Goal: Task Accomplishment & Management: Manage account settings

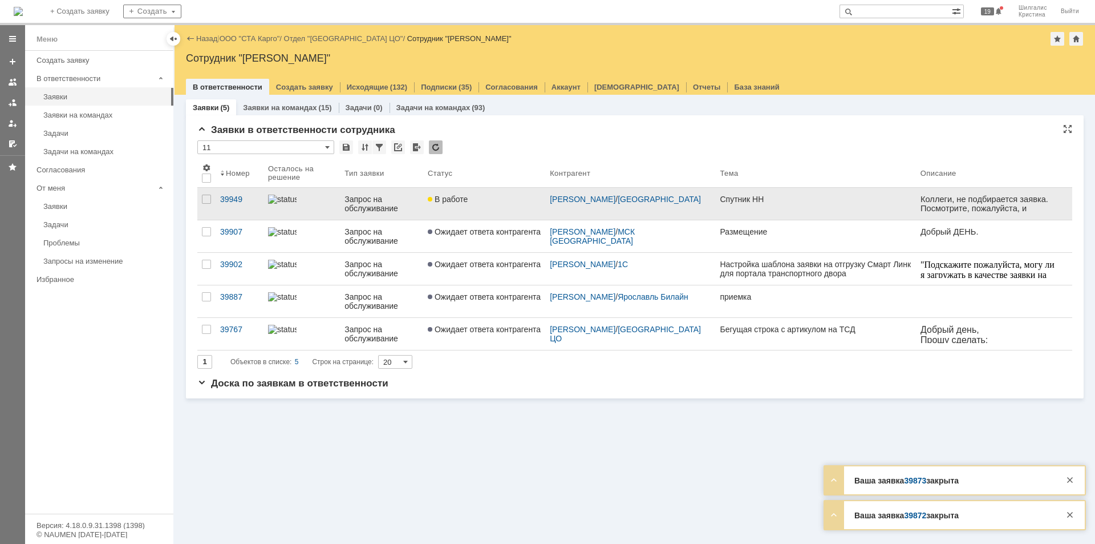
click at [484, 204] on link "В работе" at bounding box center [484, 204] width 122 height 32
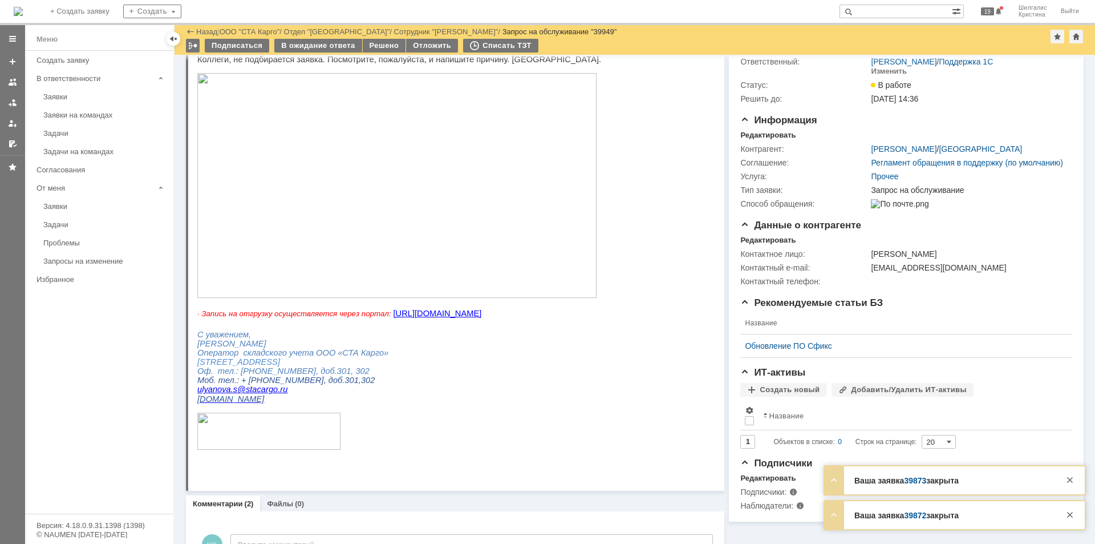
scroll to position [438, 0]
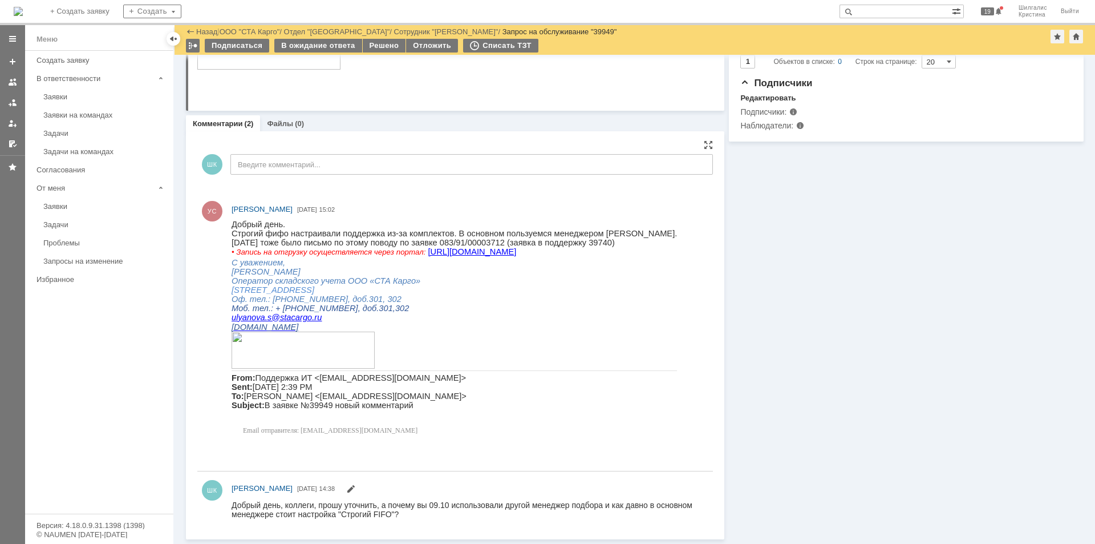
click at [584, 246] on span "083/91/00003712 (заявка в поддержку 39740)" at bounding box center [527, 242] width 175 height 9
copy span "39740"
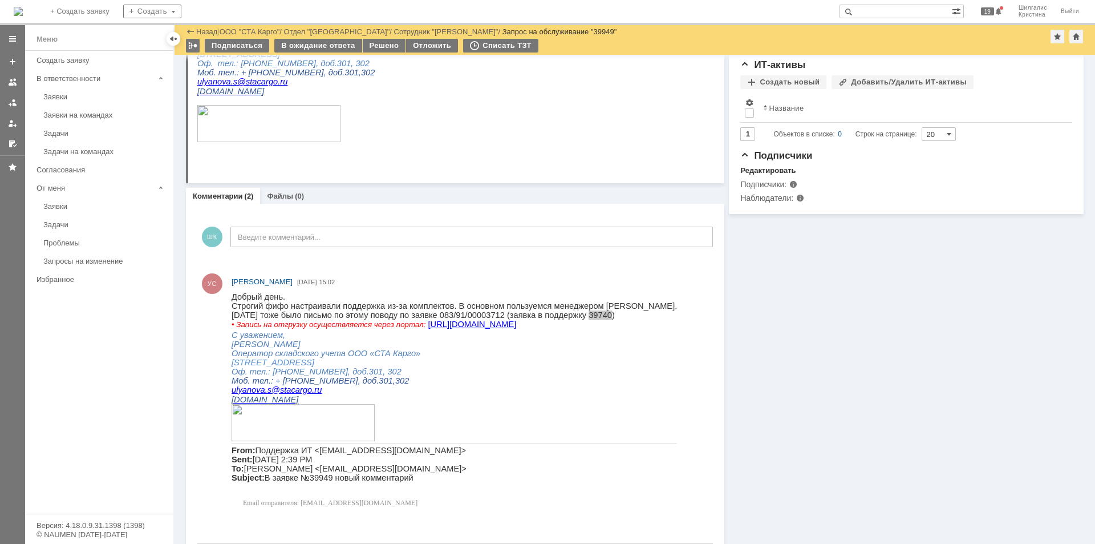
scroll to position [0, 0]
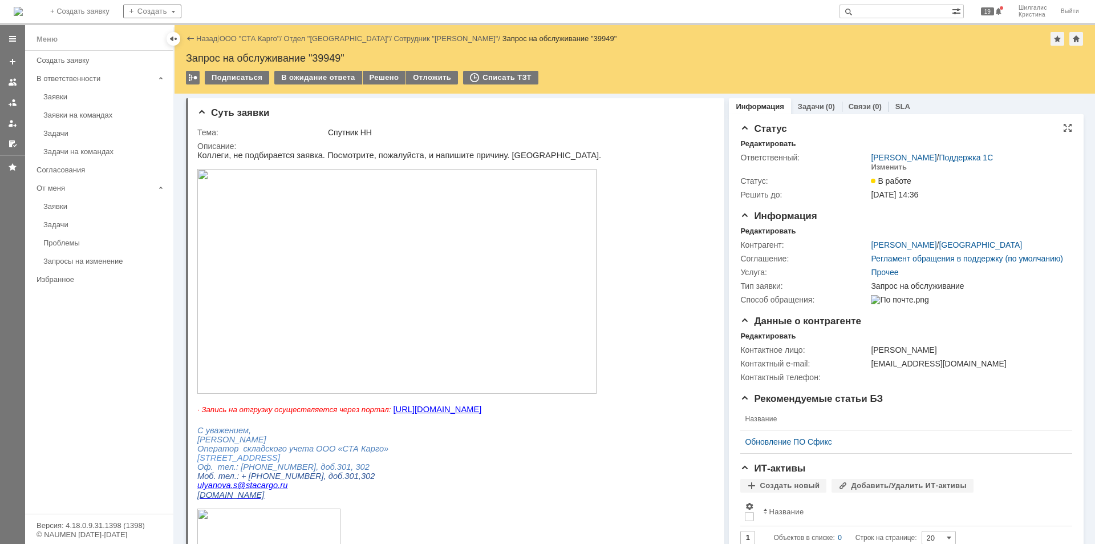
drag, startPoint x: 855, startPoint y: 382, endPoint x: 809, endPoint y: 151, distance: 236.2
click at [892, 10] on input "text" at bounding box center [896, 12] width 112 height 14
paste input "39740"
type input "39740"
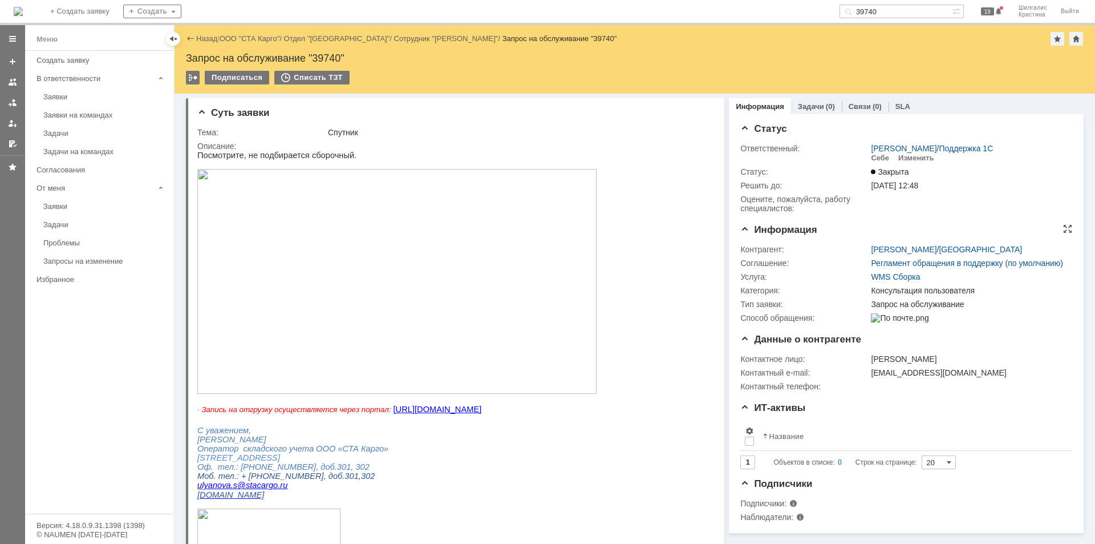
drag, startPoint x: 799, startPoint y: 419, endPoint x: 741, endPoint y: 265, distance: 164.9
click at [337, 234] on img at bounding box center [396, 281] width 399 height 225
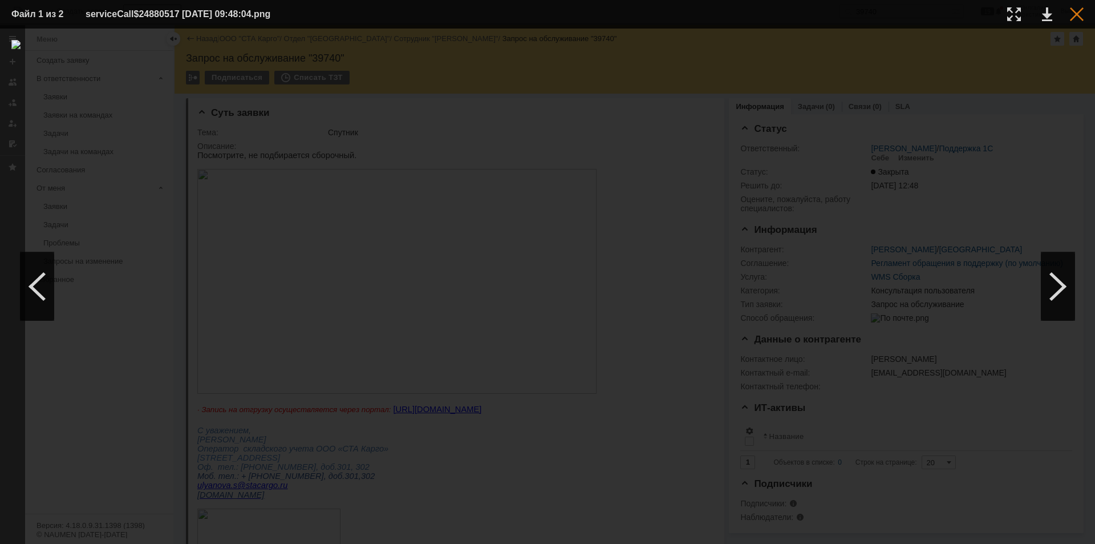
click at [1081, 14] on div at bounding box center [1077, 14] width 14 height 14
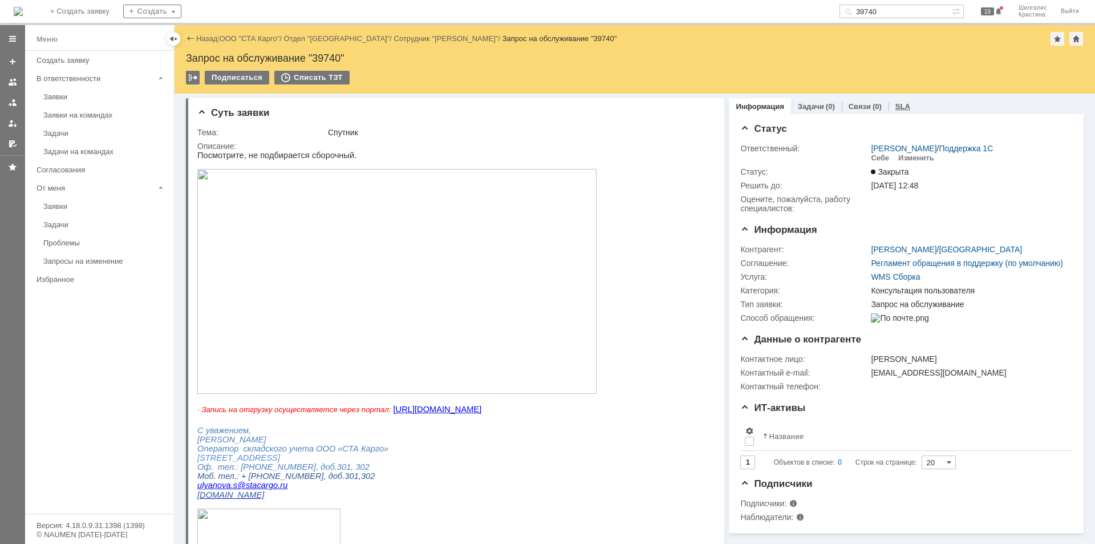
click at [896, 104] on link "SLA" at bounding box center [903, 106] width 15 height 9
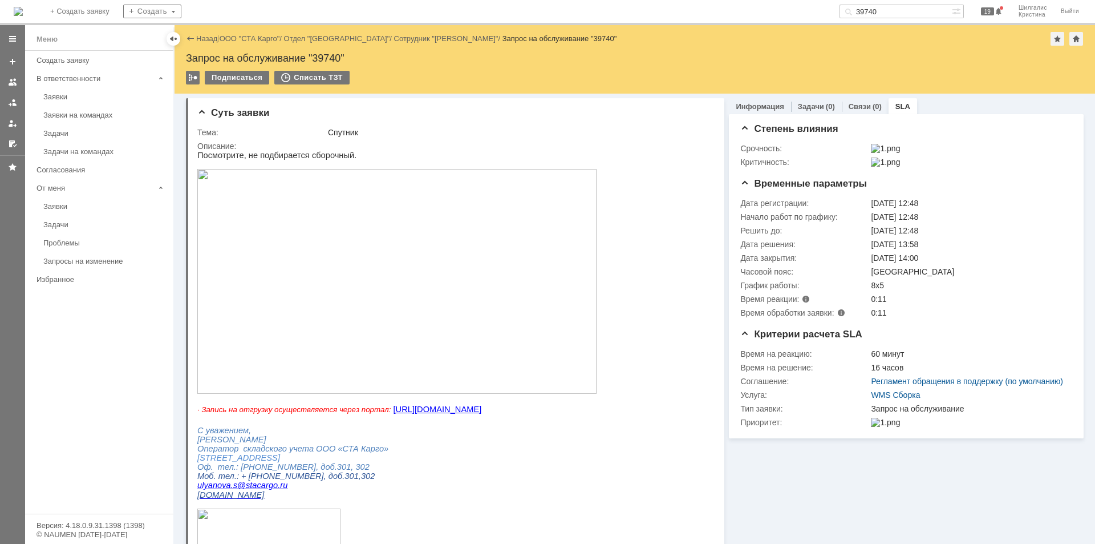
click at [267, 39] on link "ООО "СТА Карго"" at bounding box center [250, 38] width 60 height 9
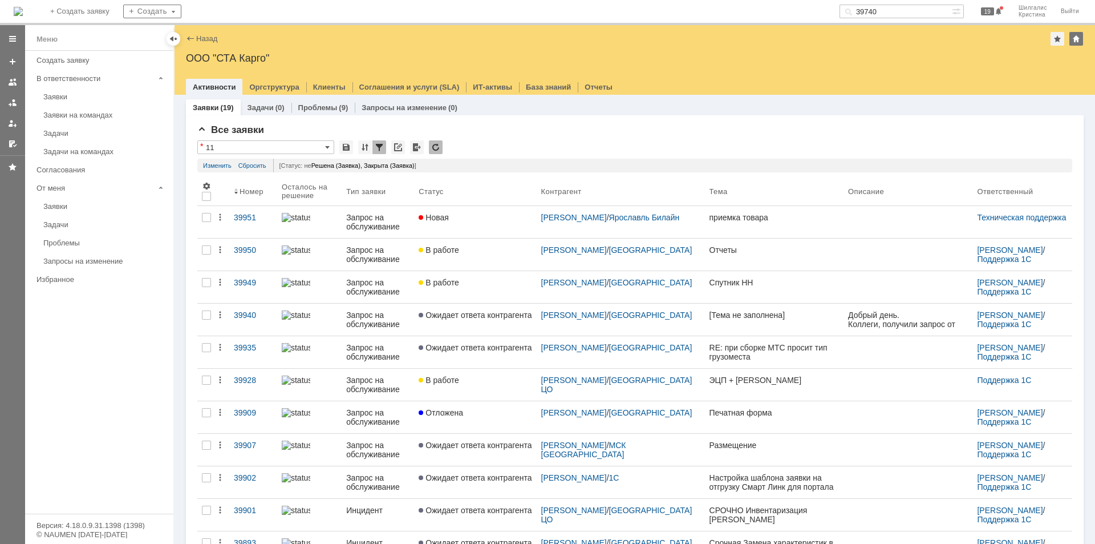
click at [483, 221] on div "Новая" at bounding box center [475, 217] width 113 height 9
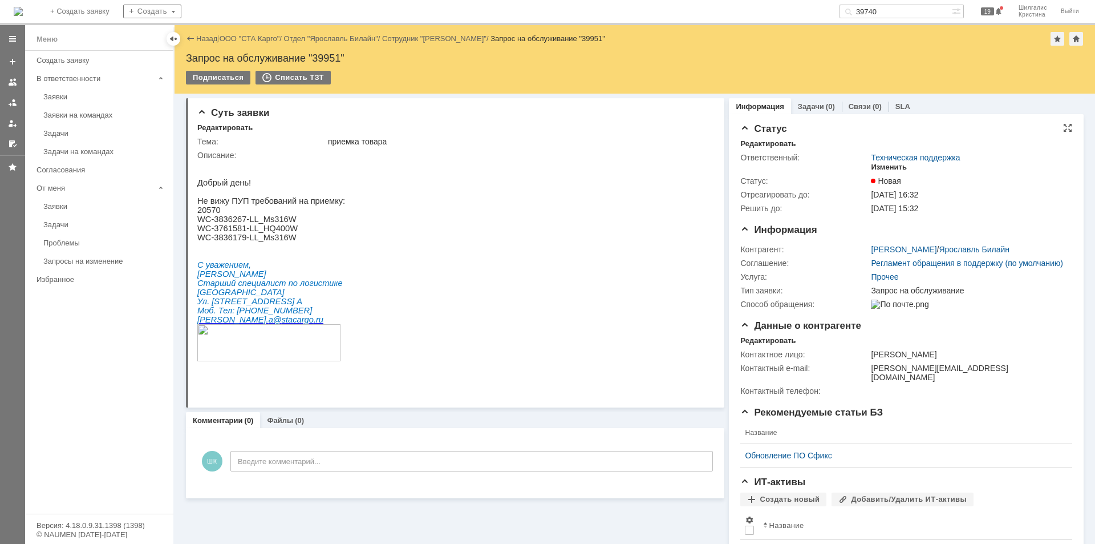
click at [881, 167] on div "Изменить" at bounding box center [889, 167] width 36 height 9
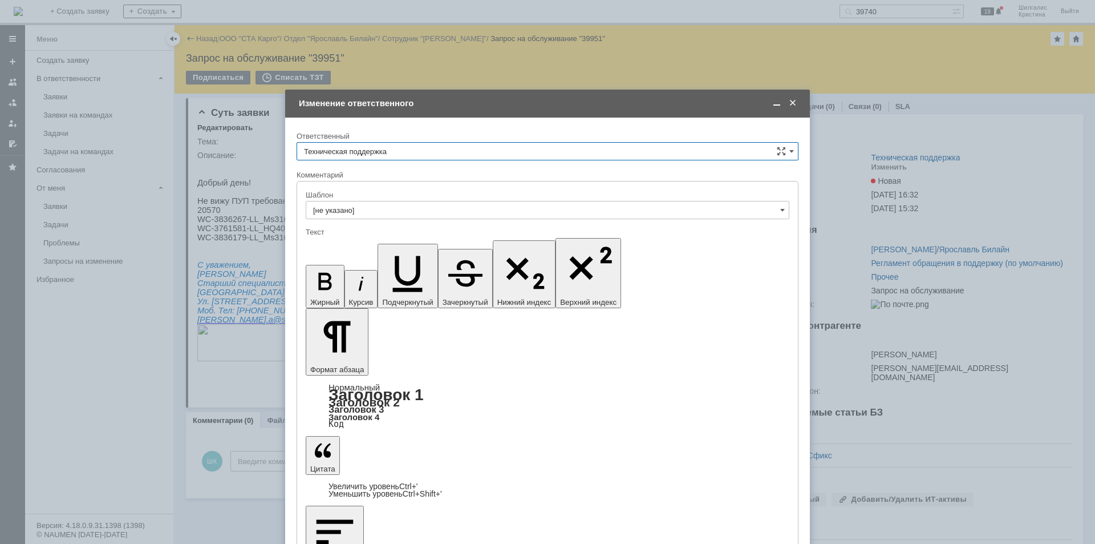
click at [403, 152] on input "Техническая поддержка" at bounding box center [548, 151] width 502 height 18
drag, startPoint x: 380, startPoint y: 212, endPoint x: 382, endPoint y: 224, distance: 12.2
click at [380, 212] on span "[PERSON_NAME]" at bounding box center [547, 209] width 487 height 9
type input "[PERSON_NAME]"
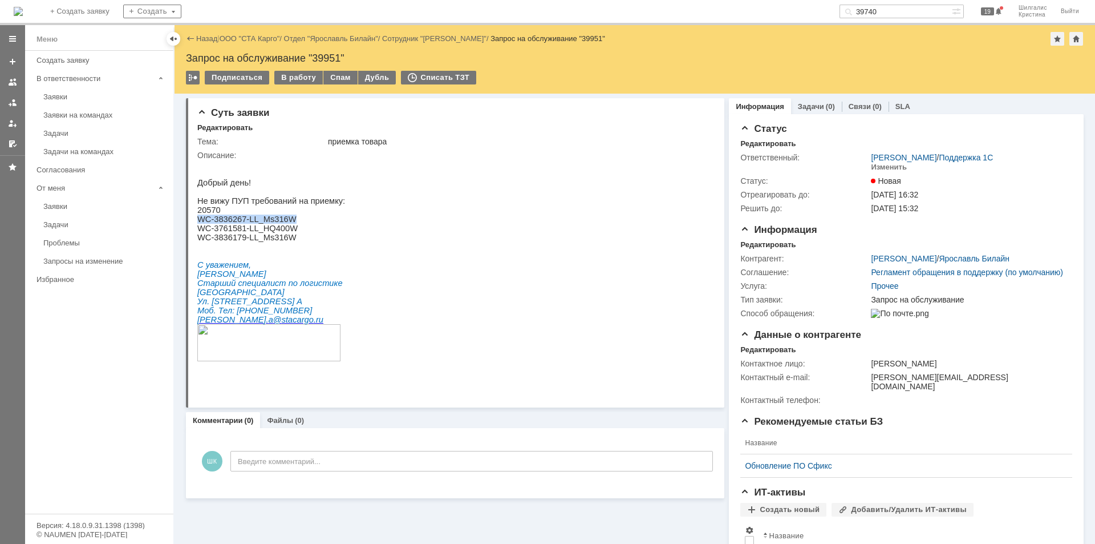
drag, startPoint x: 289, startPoint y: 225, endPoint x: 199, endPoint y: 223, distance: 89.6
click at [199, 223] on p "WC-3836267-LL_Ms316W" at bounding box center [271, 219] width 148 height 9
copy span "WC-3836267-LL_Ms316W"
drag, startPoint x: 221, startPoint y: 216, endPoint x: 198, endPoint y: 215, distance: 23.4
click at [198, 215] on p "20570" at bounding box center [271, 209] width 148 height 9
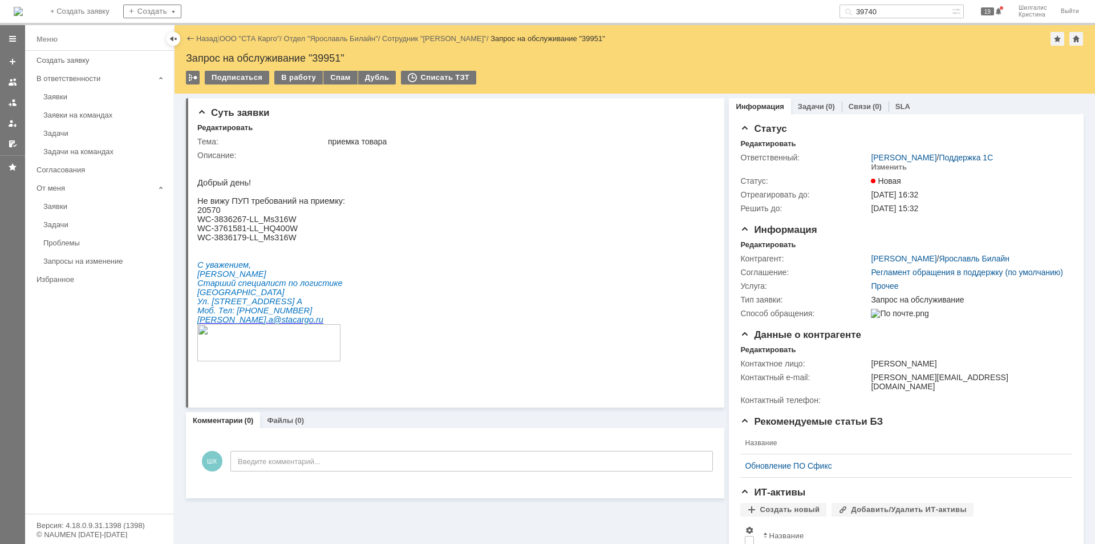
click at [272, 224] on span "WC-3836267-LL_Ms316W" at bounding box center [246, 219] width 99 height 9
drag, startPoint x: 290, startPoint y: 237, endPoint x: 199, endPoint y: 234, distance: 90.8
click at [199, 233] on p "WC-3761581-LL_HQ400W" at bounding box center [271, 228] width 148 height 9
copy span "WC-3761581-LL_HQ400W"
drag, startPoint x: 294, startPoint y: 248, endPoint x: 199, endPoint y: 250, distance: 94.8
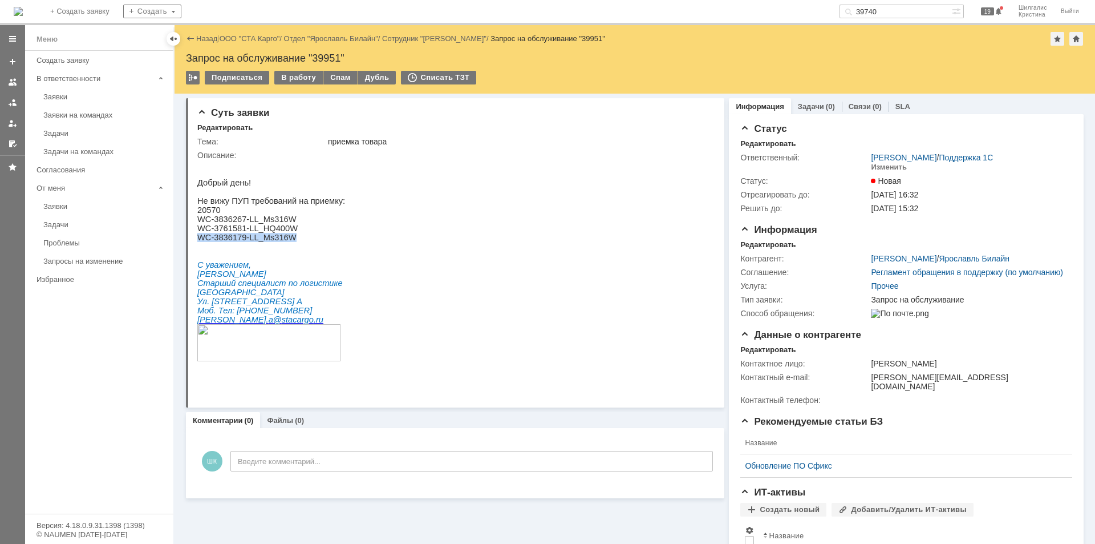
click at [199, 242] on p "WC-3836179-LL_Ms316W" at bounding box center [271, 237] width 148 height 9
copy span "WC-3836179-LL_Ms316W"
click at [299, 78] on div "В работу" at bounding box center [298, 78] width 48 height 14
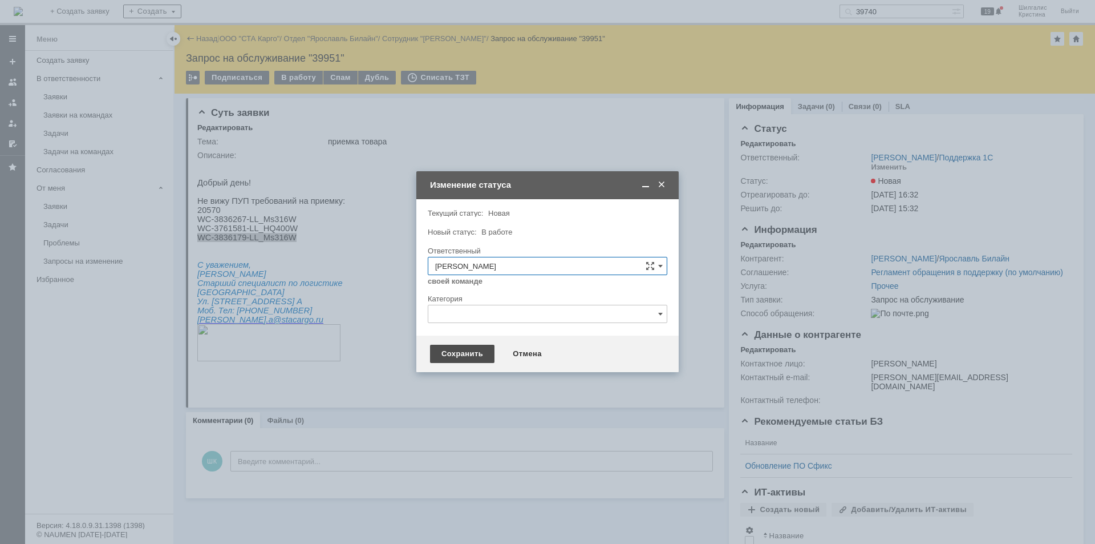
click at [455, 353] on div "Сохранить" at bounding box center [462, 354] width 64 height 18
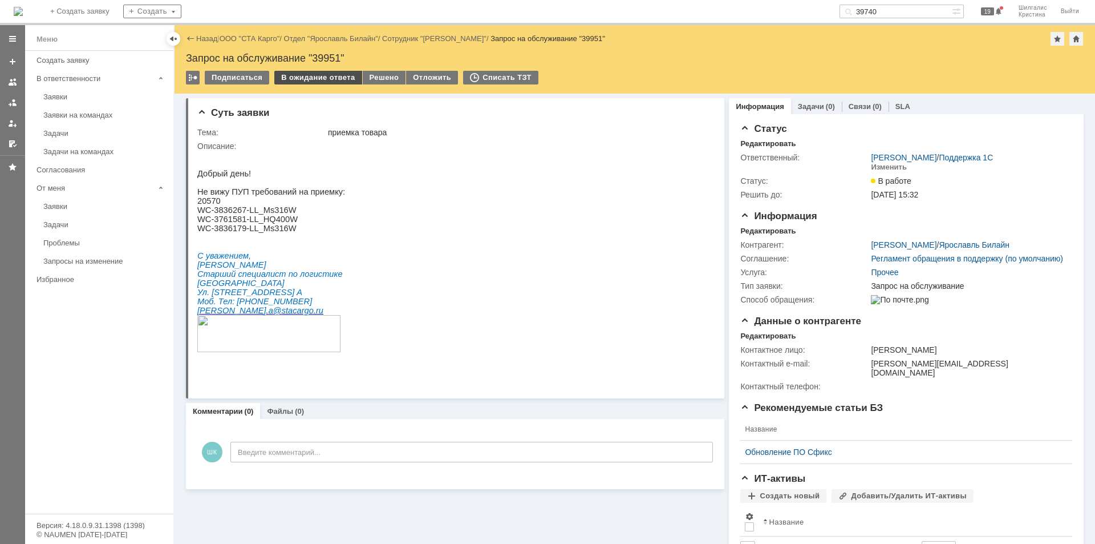
click at [307, 78] on div "В ожидание ответа" at bounding box center [317, 78] width 87 height 14
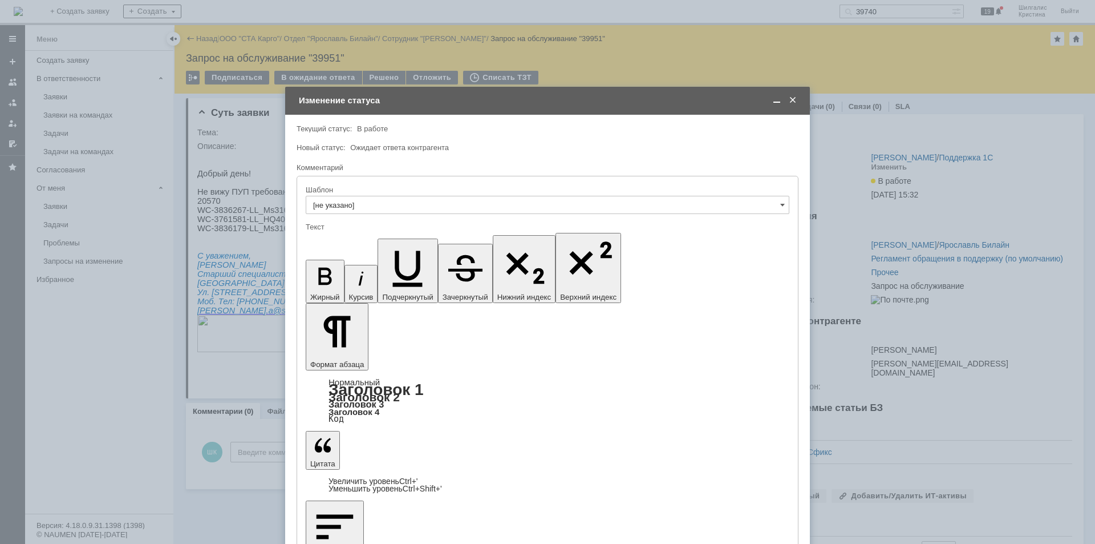
drag, startPoint x: 424, startPoint y: 3237, endPoint x: 298, endPoint y: 3233, distance: 126.2
drag, startPoint x: 386, startPoint y: 3221, endPoint x: 380, endPoint y: 3230, distance: 11.1
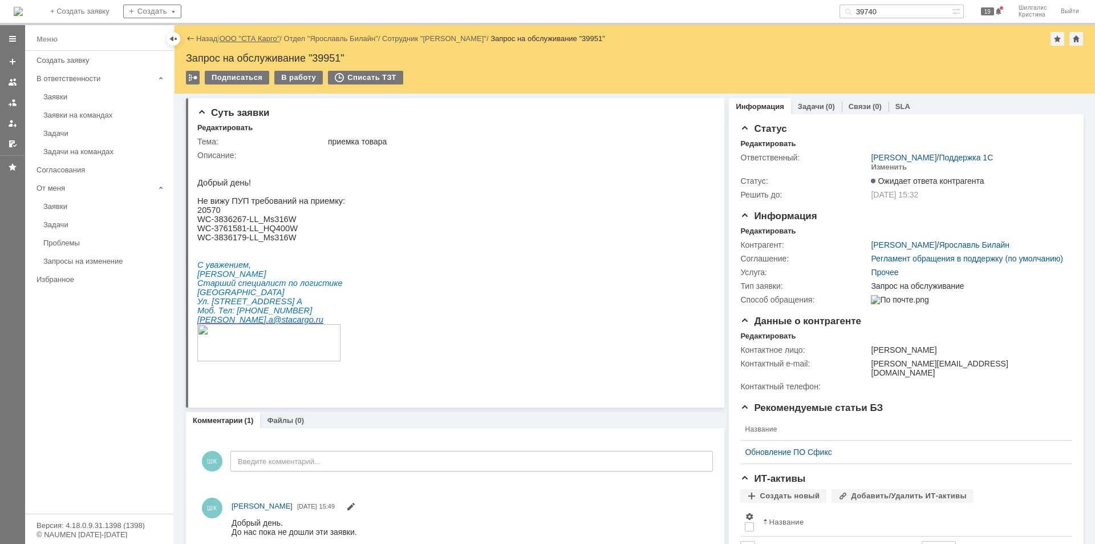
click at [258, 35] on link "ООО "СТА Карго"" at bounding box center [250, 38] width 60 height 9
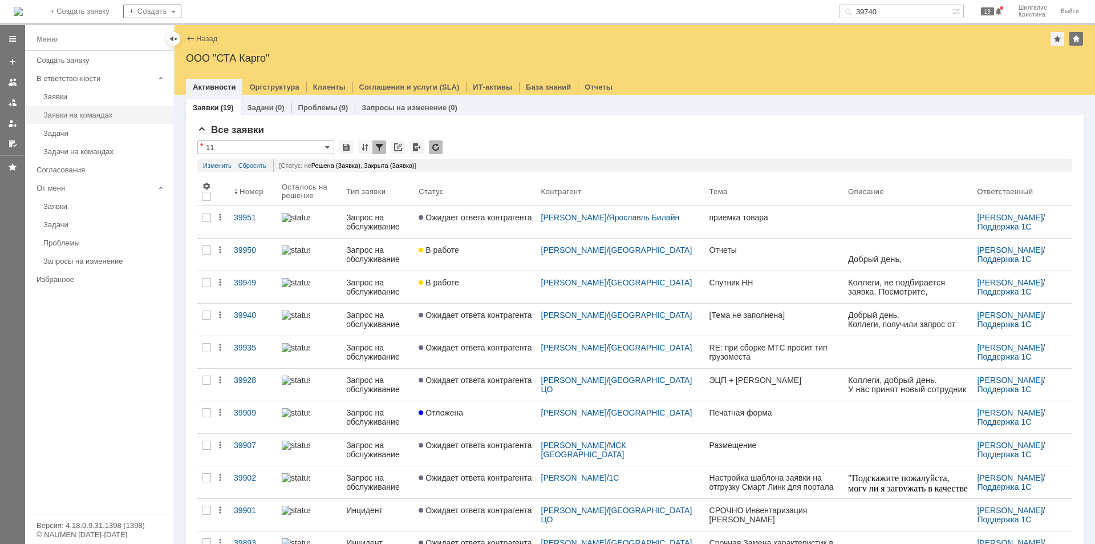
click at [69, 108] on link "Заявки на командах" at bounding box center [105, 115] width 132 height 18
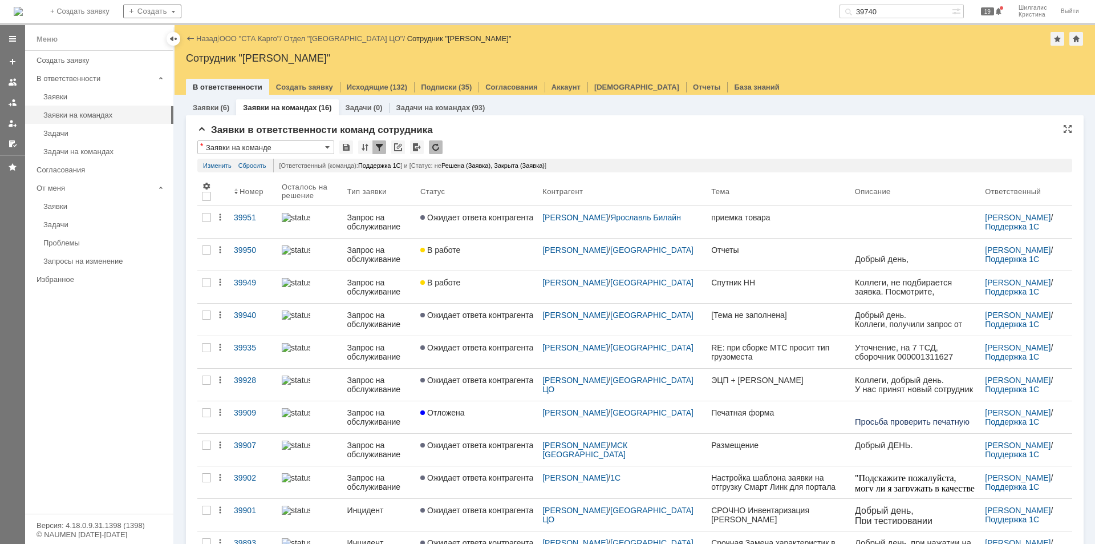
click at [559, 133] on div "Заявки в ответственности команд сотрудника" at bounding box center [634, 129] width 875 height 11
click at [529, 136] on div "Заявки в ответственности команд сотрудника * Заявки на команде Результаты поиск…" at bounding box center [634, 438] width 875 height 629
click at [256, 37] on link "ООО "СТА Карго"" at bounding box center [250, 38] width 60 height 9
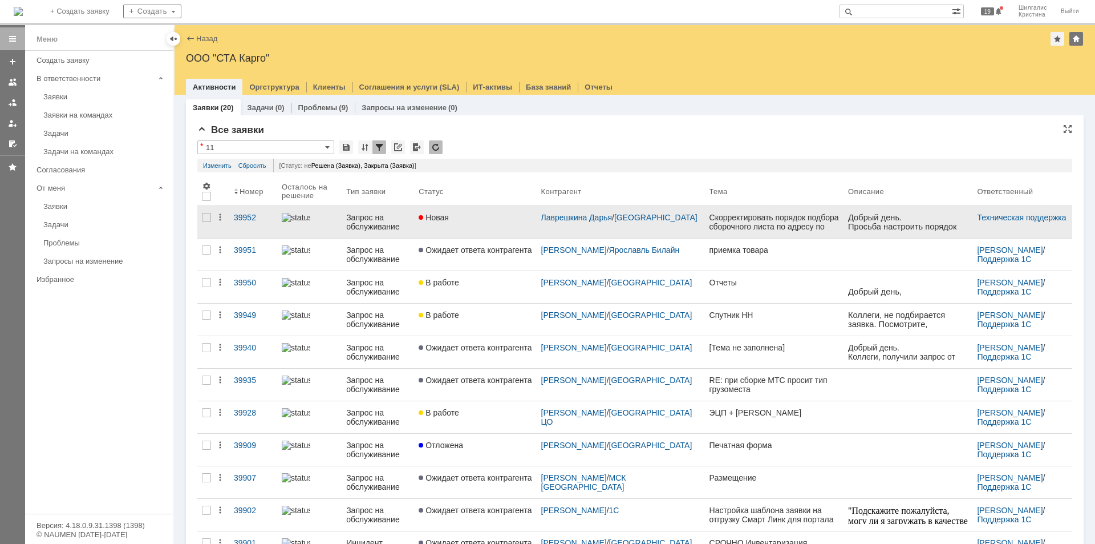
click at [474, 211] on link "Новая" at bounding box center [475, 222] width 122 height 32
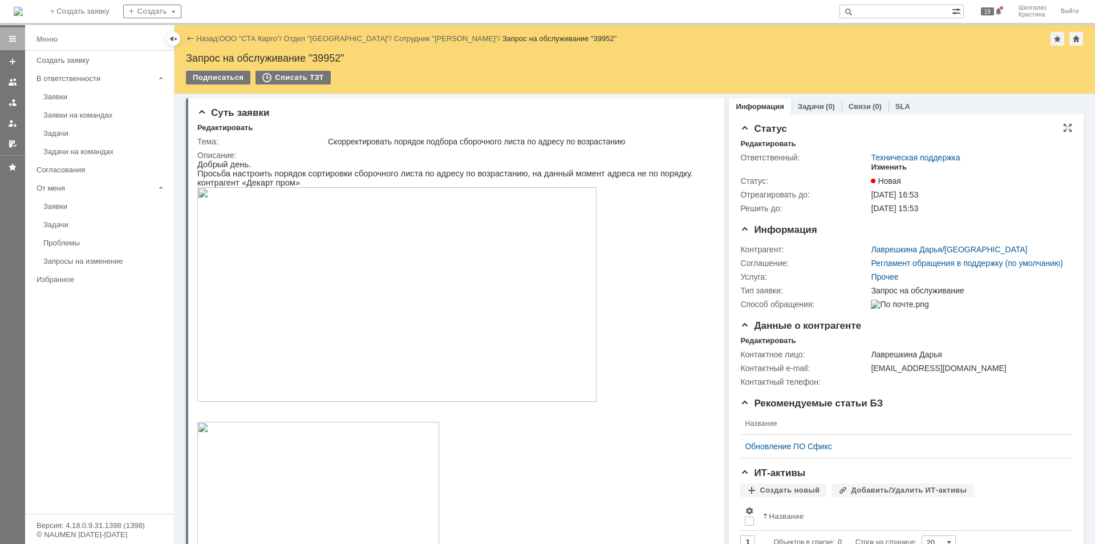
click at [887, 166] on div "Изменить" at bounding box center [889, 167] width 36 height 9
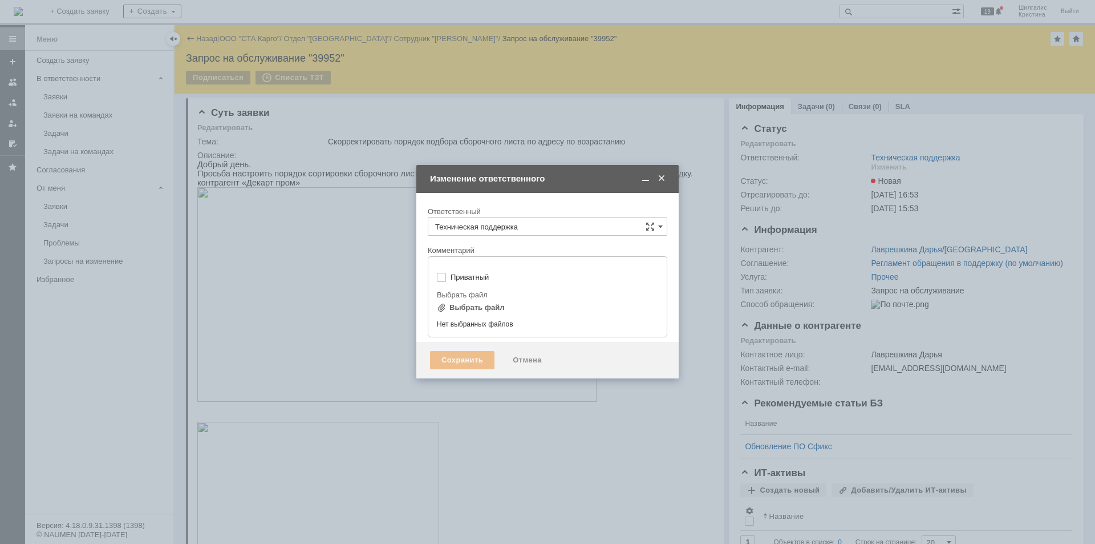
type input "[не указано]"
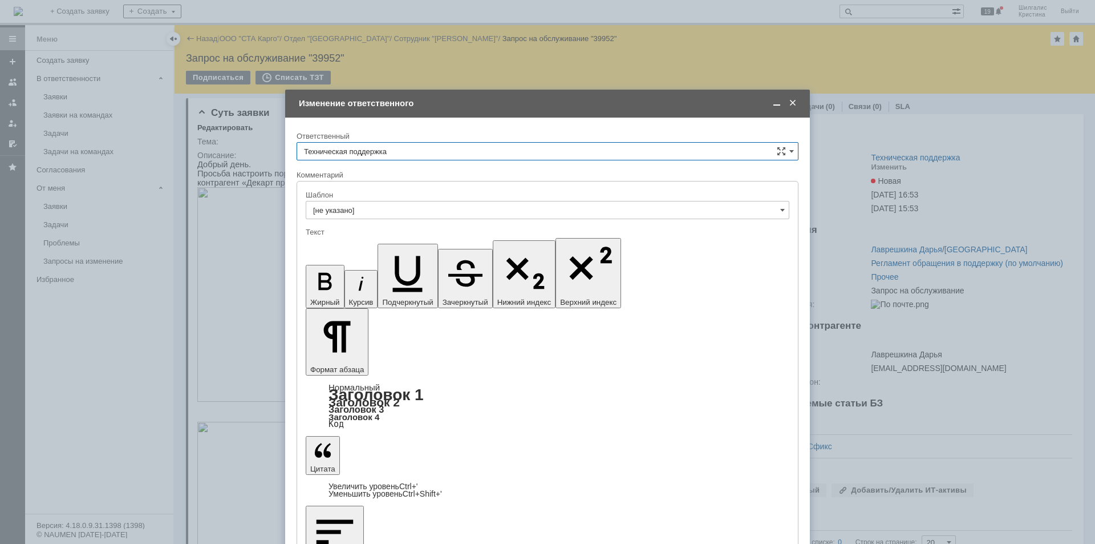
click at [394, 152] on input "Техническая поддержка" at bounding box center [548, 151] width 502 height 18
click at [367, 212] on span "[PERSON_NAME]" at bounding box center [547, 209] width 487 height 9
type input "[PERSON_NAME]"
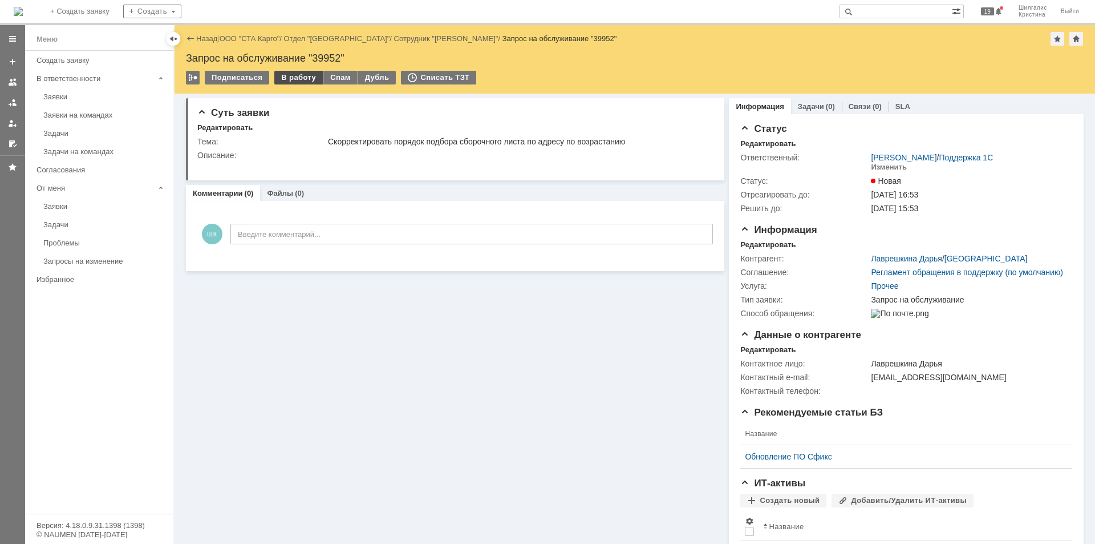
click at [289, 79] on div "В работу" at bounding box center [298, 78] width 48 height 14
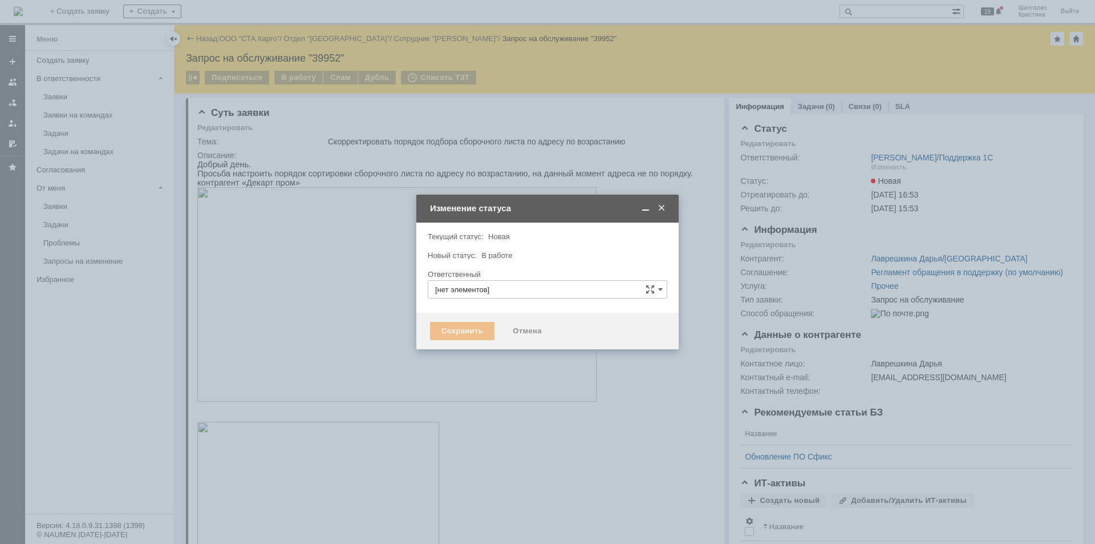
type input "[PERSON_NAME]"
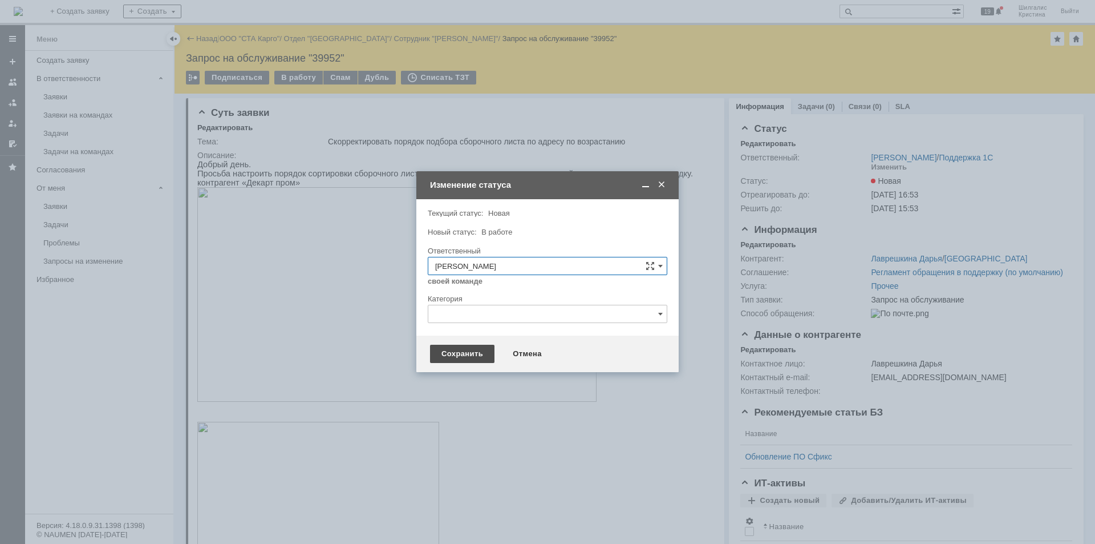
click at [458, 358] on div "Сохранить" at bounding box center [462, 354] width 64 height 18
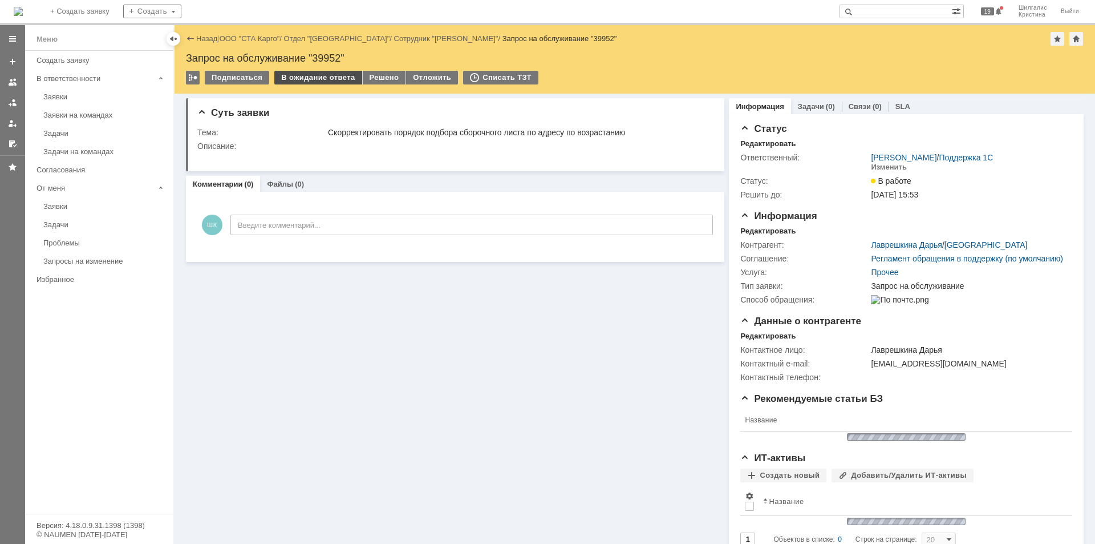
click at [326, 78] on div "В ожидание ответа" at bounding box center [317, 78] width 87 height 14
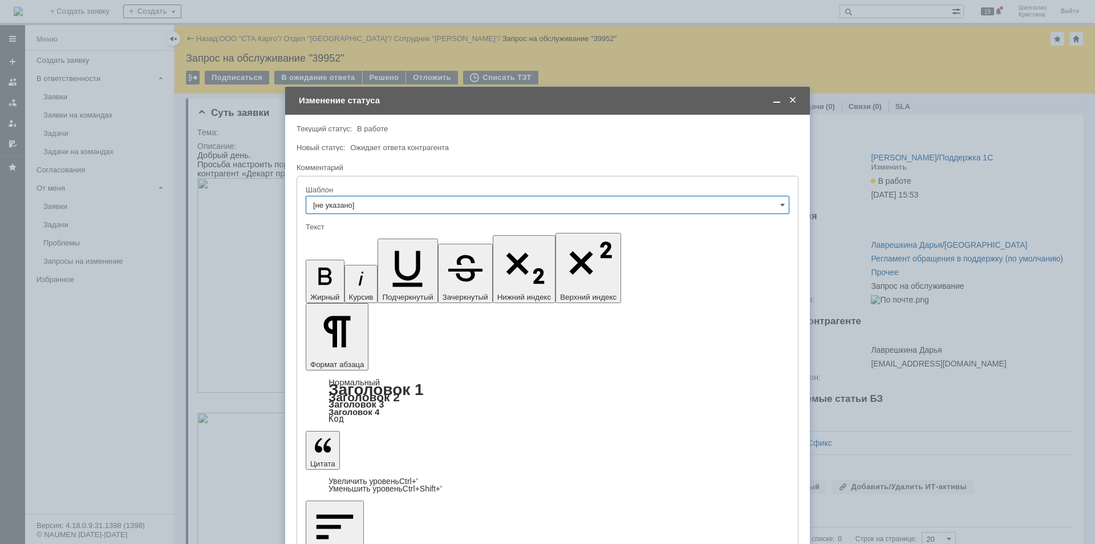
click at [779, 102] on span at bounding box center [776, 100] width 11 height 10
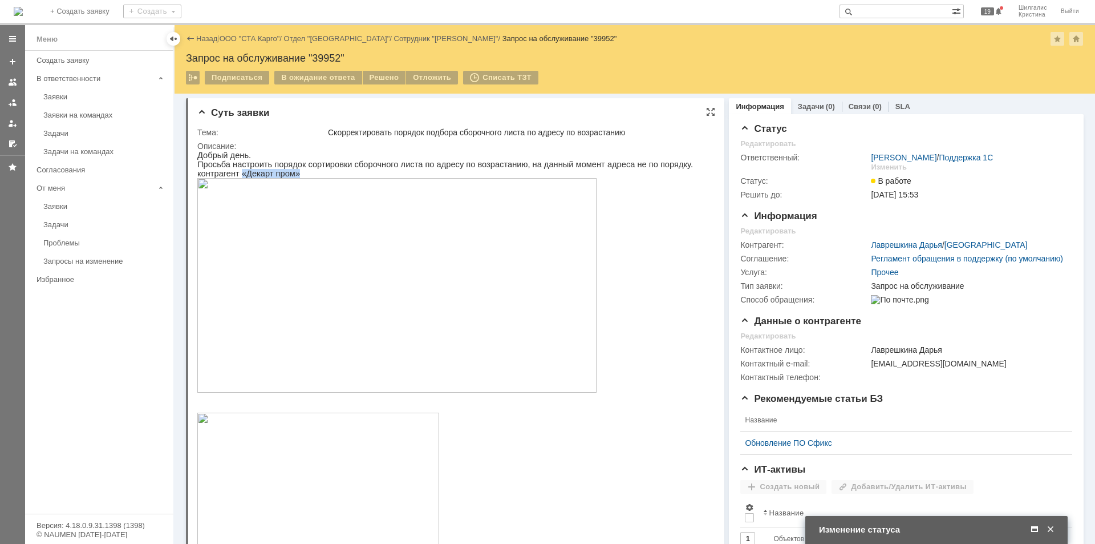
drag, startPoint x: 293, startPoint y: 177, endPoint x: 239, endPoint y: 176, distance: 54.2
click at [239, 176] on p "контрагент «Декарт пром»" at bounding box center [445, 173] width 496 height 9
copy p "«Декарт пром»"
click at [1037, 529] on span at bounding box center [1034, 529] width 11 height 10
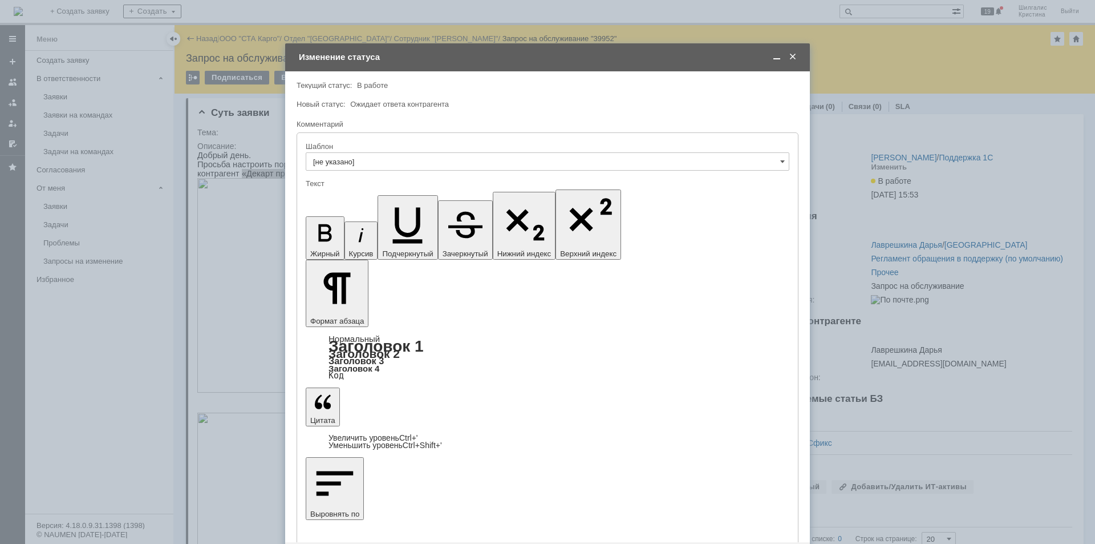
scroll to position [41, 0]
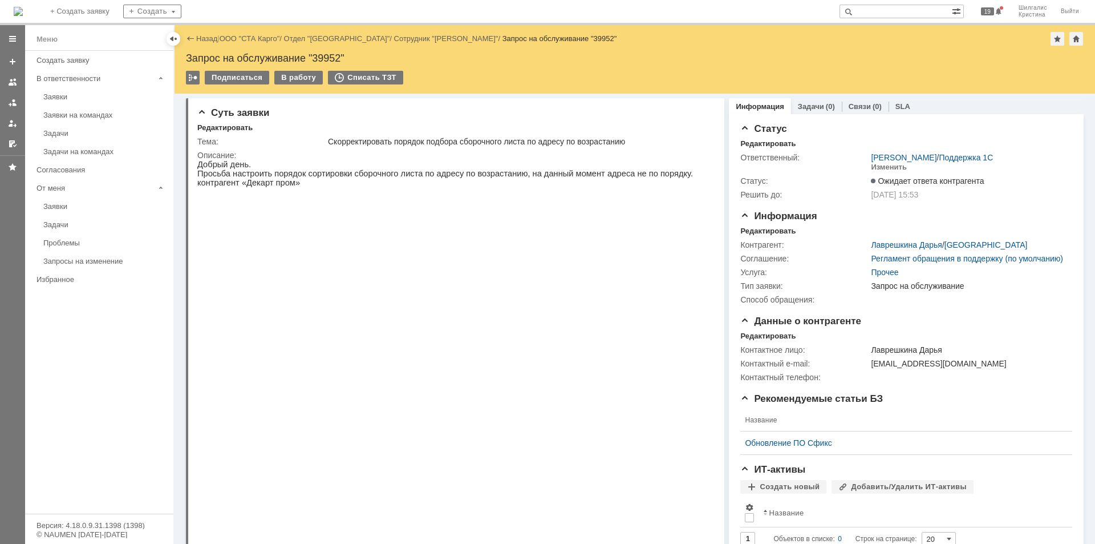
scroll to position [0, 0]
click at [765, 228] on div "Редактировать" at bounding box center [768, 231] width 55 height 9
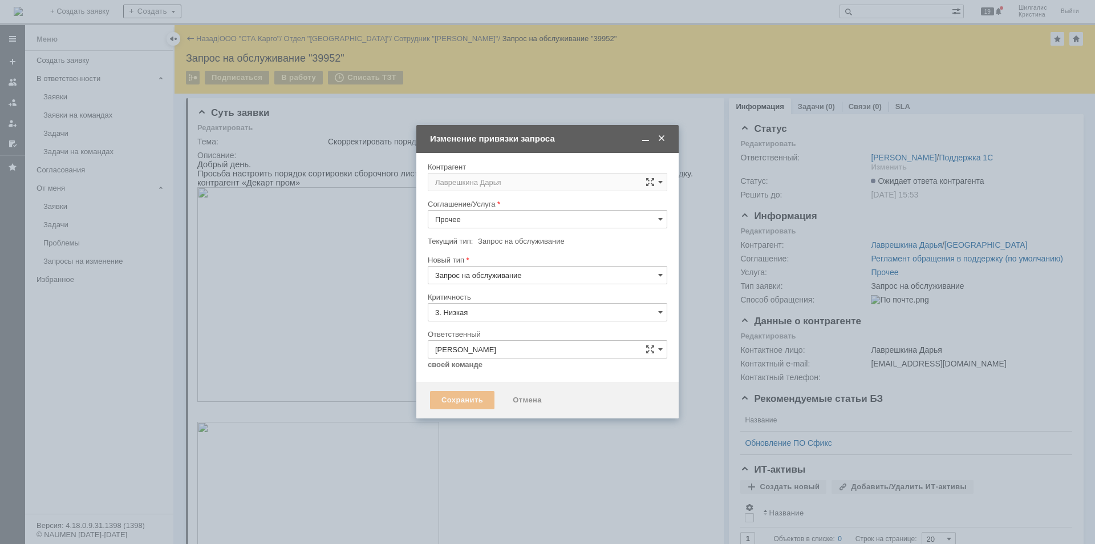
type input "[не указано]"
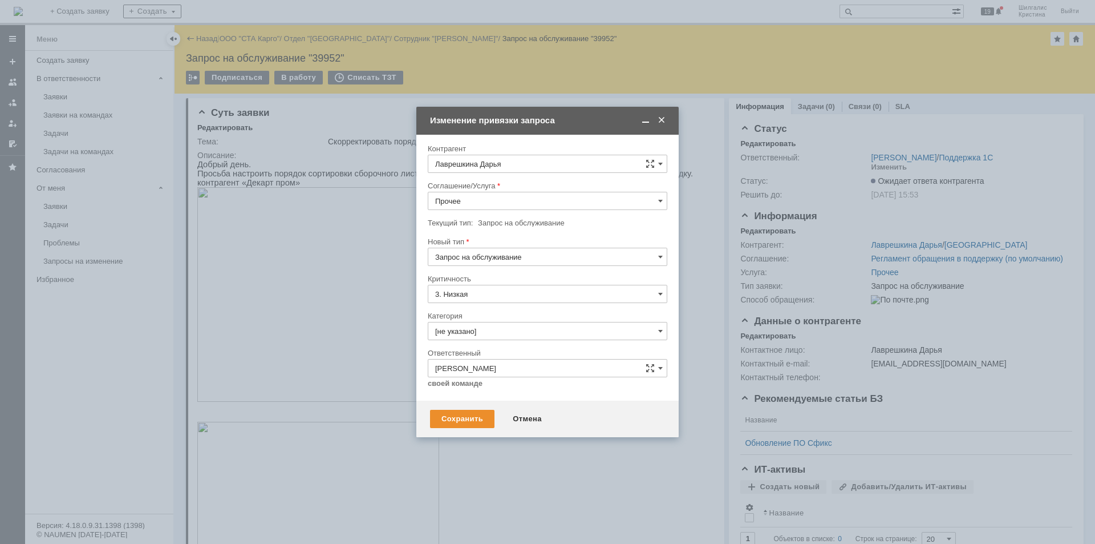
click at [471, 204] on input "Прочее" at bounding box center [548, 201] width 240 height 18
click at [495, 298] on span "WMS Прочее" at bounding box center [547, 301] width 225 height 9
type input "WMS Прочее"
click at [491, 333] on input "[не указано]" at bounding box center [548, 331] width 240 height 18
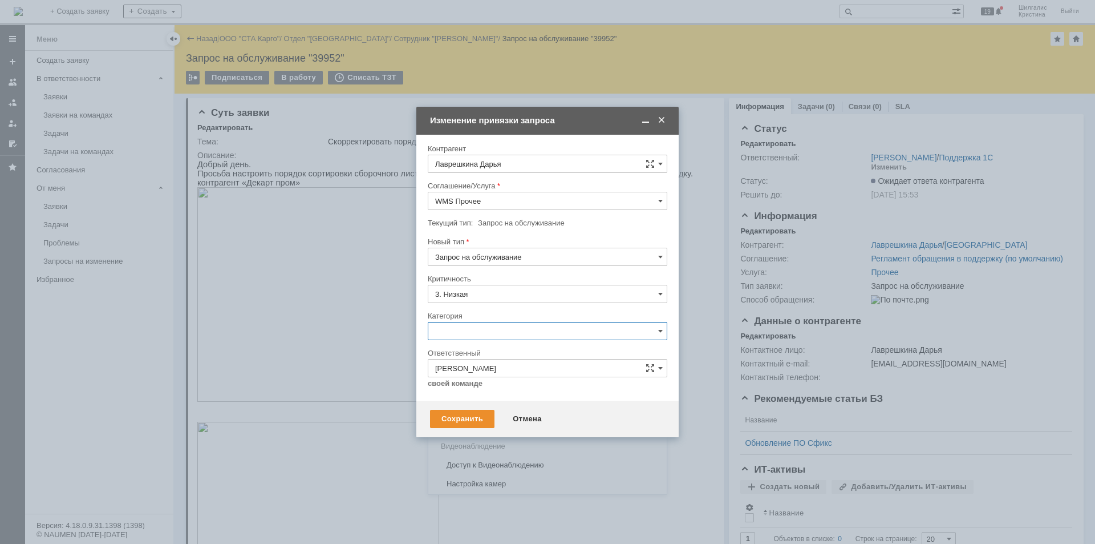
click at [479, 409] on span "Консультация пользователя" at bounding box center [547, 408] width 225 height 9
click at [463, 416] on div "Сохранить" at bounding box center [462, 419] width 64 height 18
type input "Консультация пользователя"
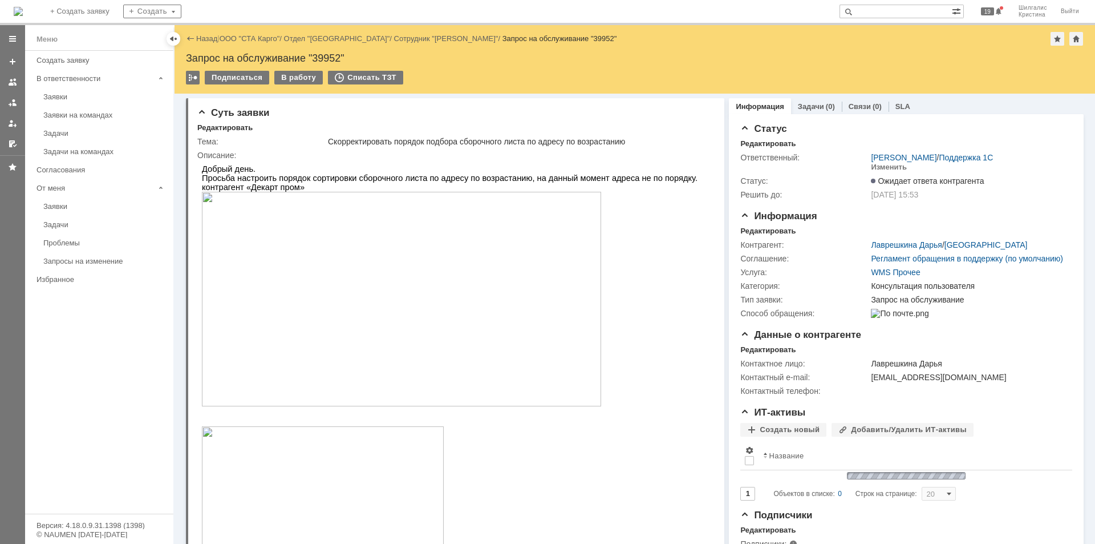
scroll to position [0, 0]
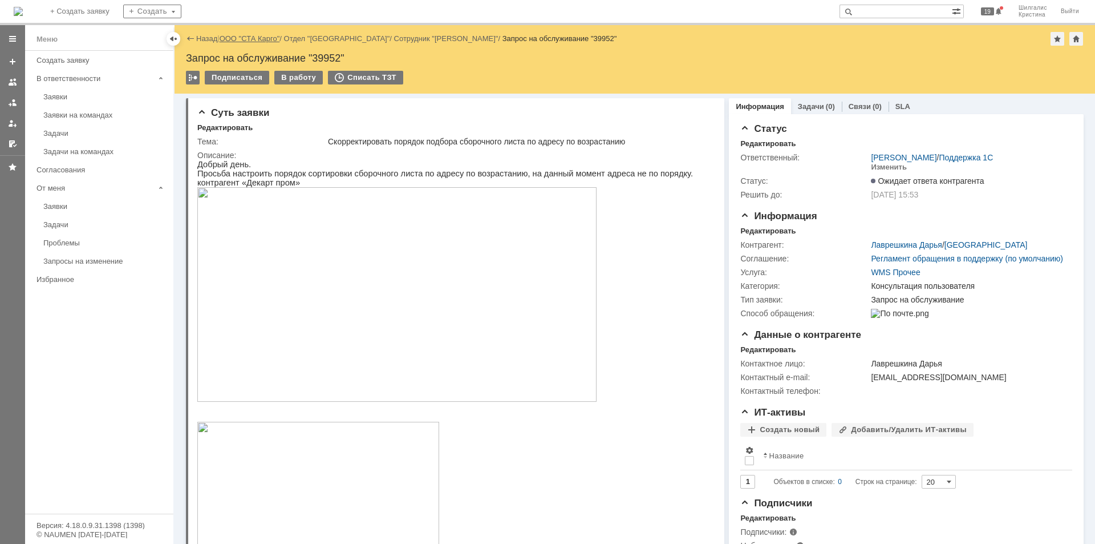
click at [247, 38] on link "ООО "СТА Карго"" at bounding box center [250, 38] width 60 height 9
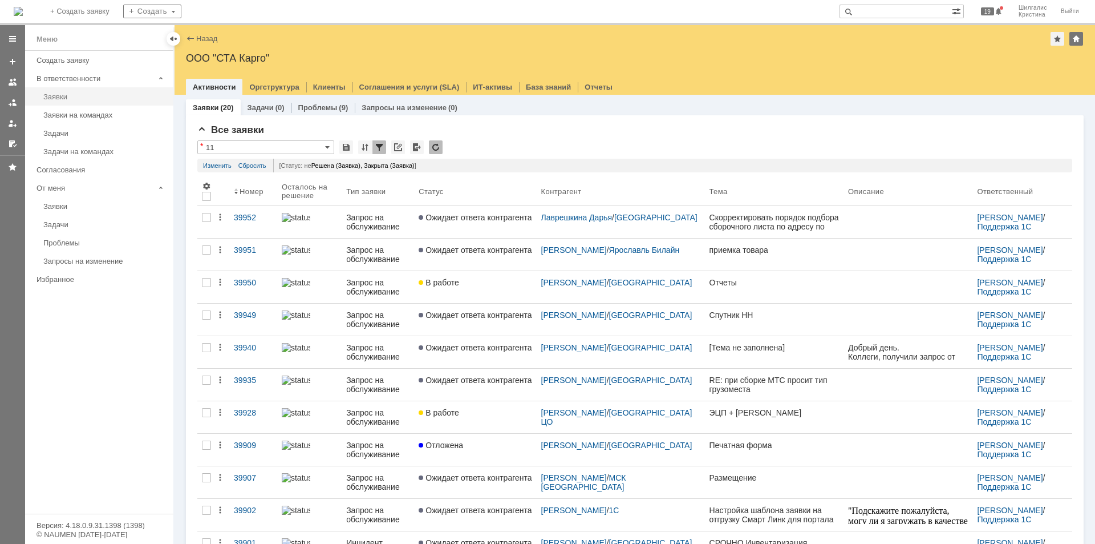
click at [55, 92] on div "Заявки" at bounding box center [104, 96] width 123 height 9
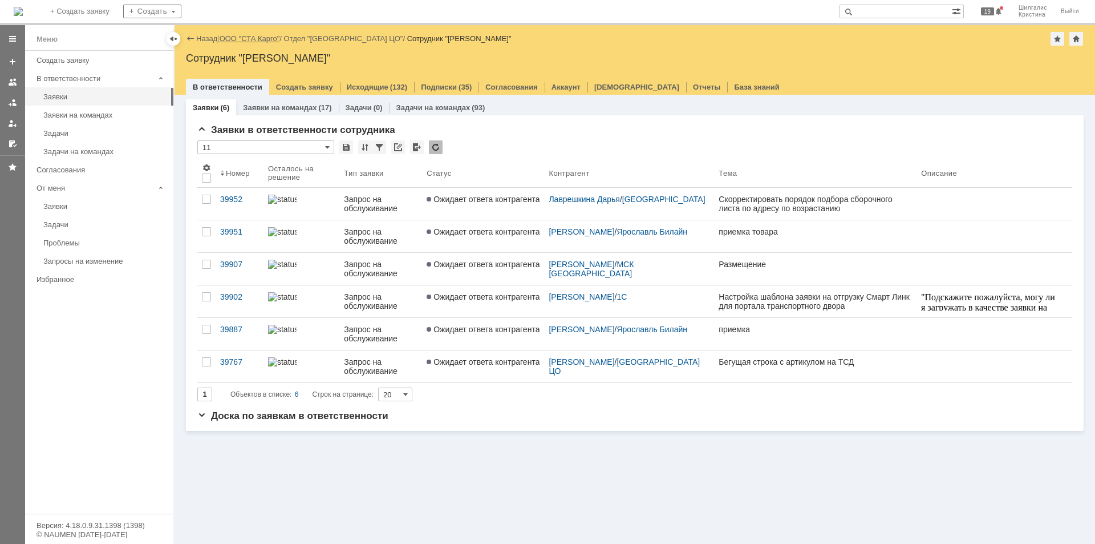
click at [260, 40] on link "ООО "СТА Карго"" at bounding box center [250, 38] width 60 height 9
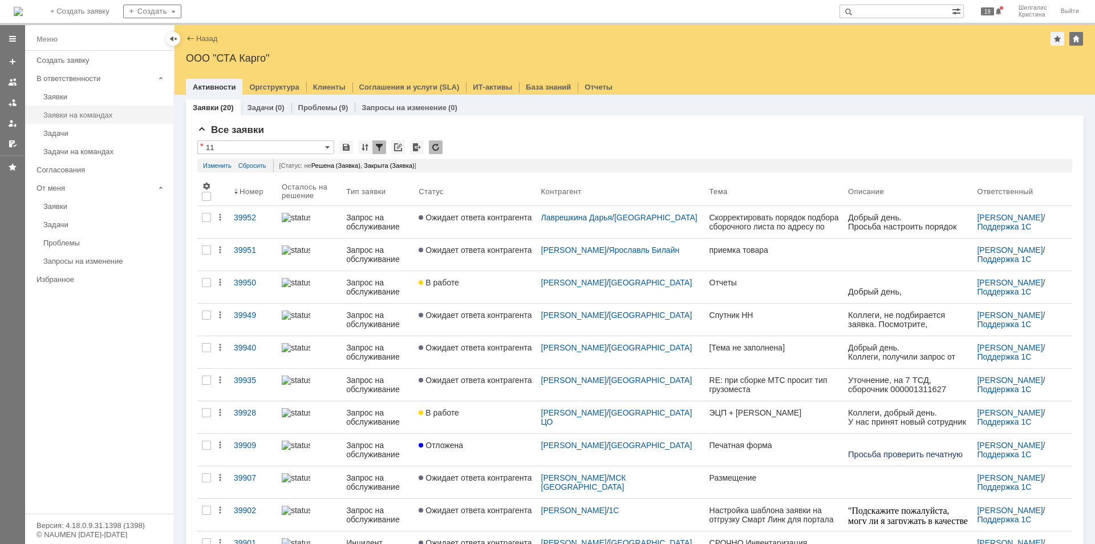
click at [114, 116] on div "Заявки на командах" at bounding box center [104, 115] width 123 height 9
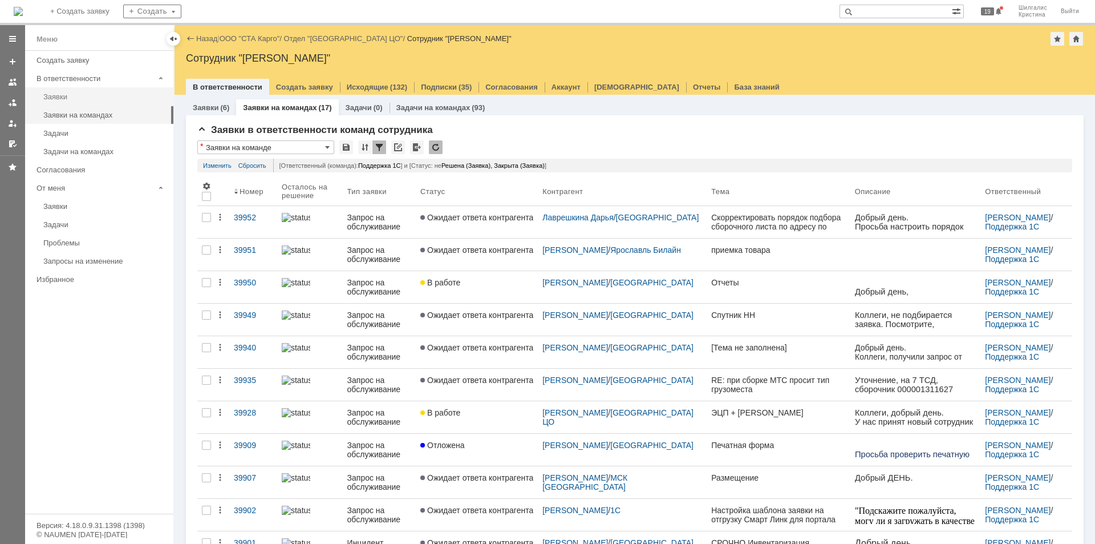
click at [96, 94] on div "Заявки" at bounding box center [104, 96] width 123 height 9
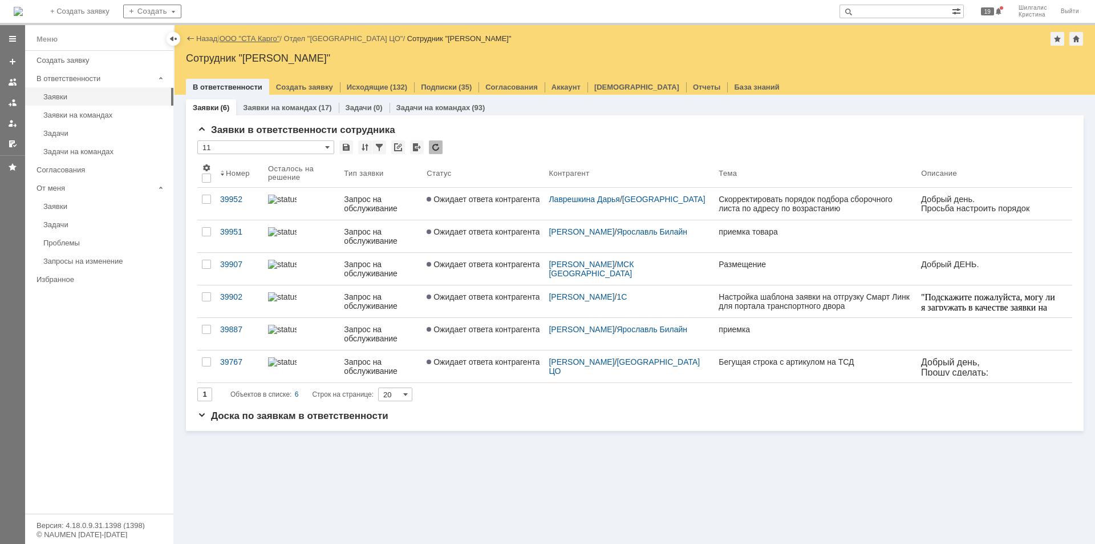
click at [239, 39] on link "ООО "СТА Карго"" at bounding box center [250, 38] width 60 height 9
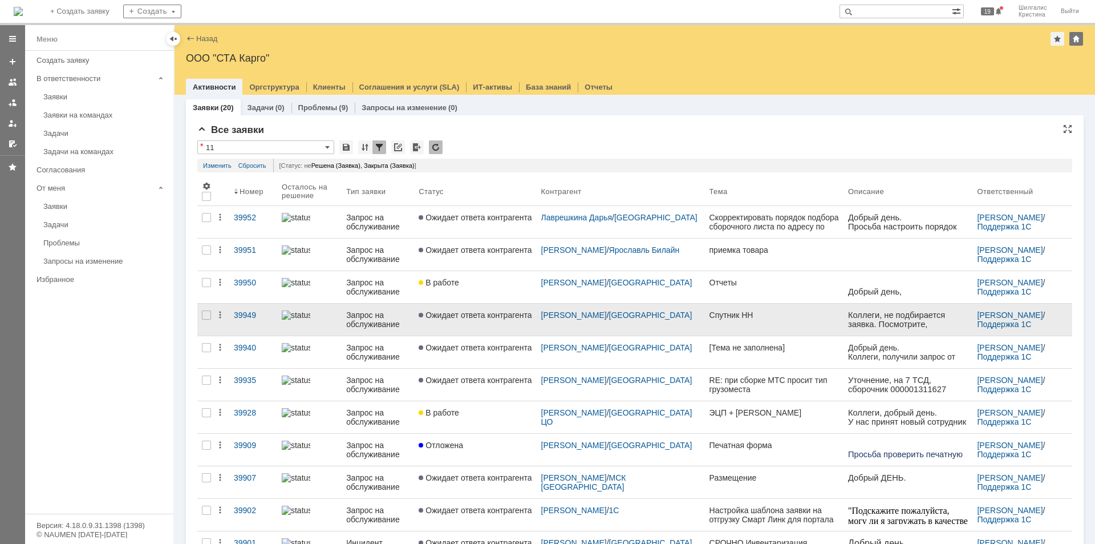
click at [485, 314] on span "Ожидает ответа контрагента" at bounding box center [475, 314] width 113 height 9
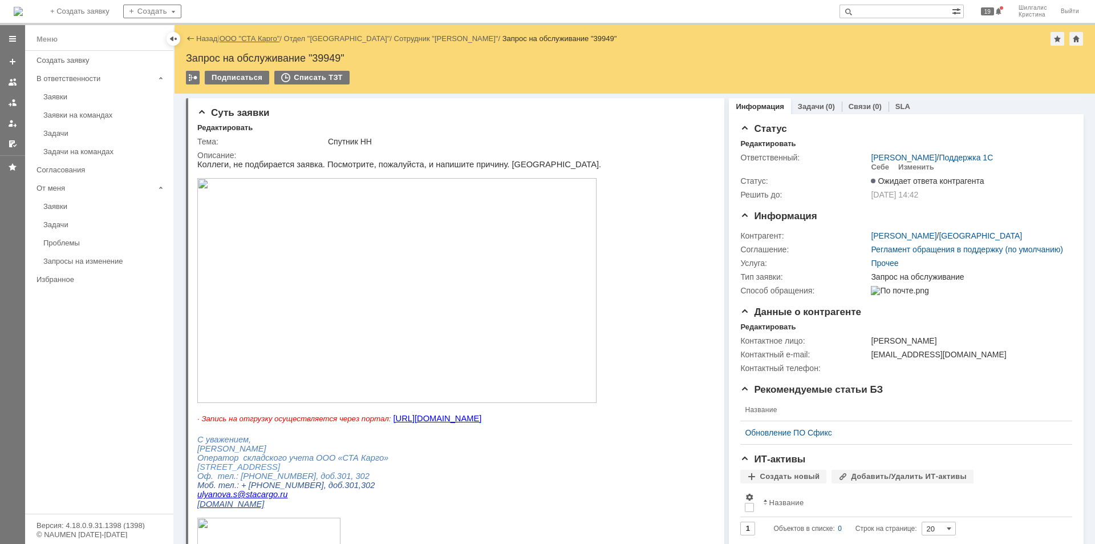
click at [253, 36] on link "ООО "СТА Карго"" at bounding box center [250, 38] width 60 height 9
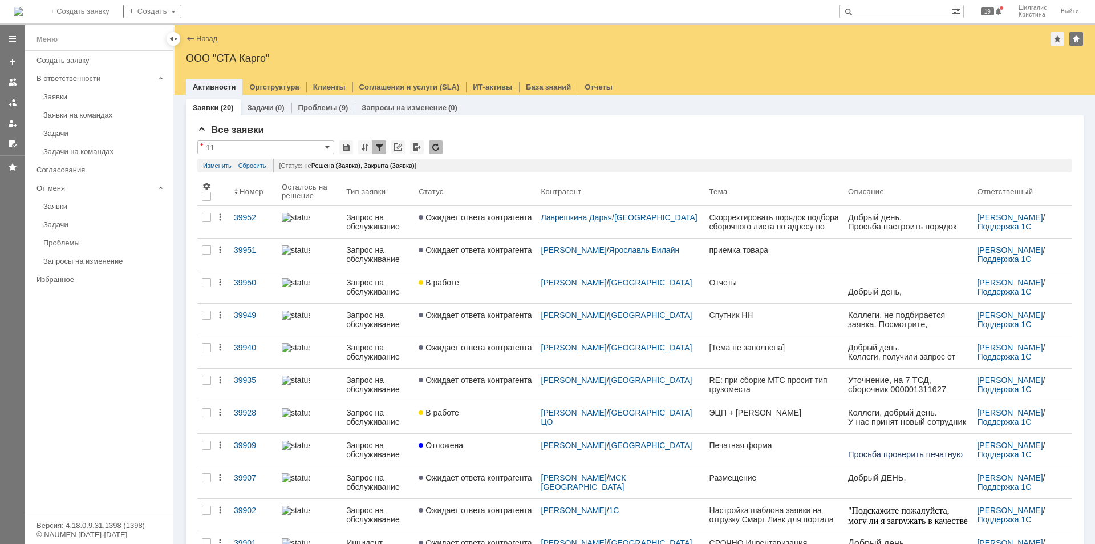
click at [98, 115] on div "Заявки на командах" at bounding box center [104, 115] width 123 height 9
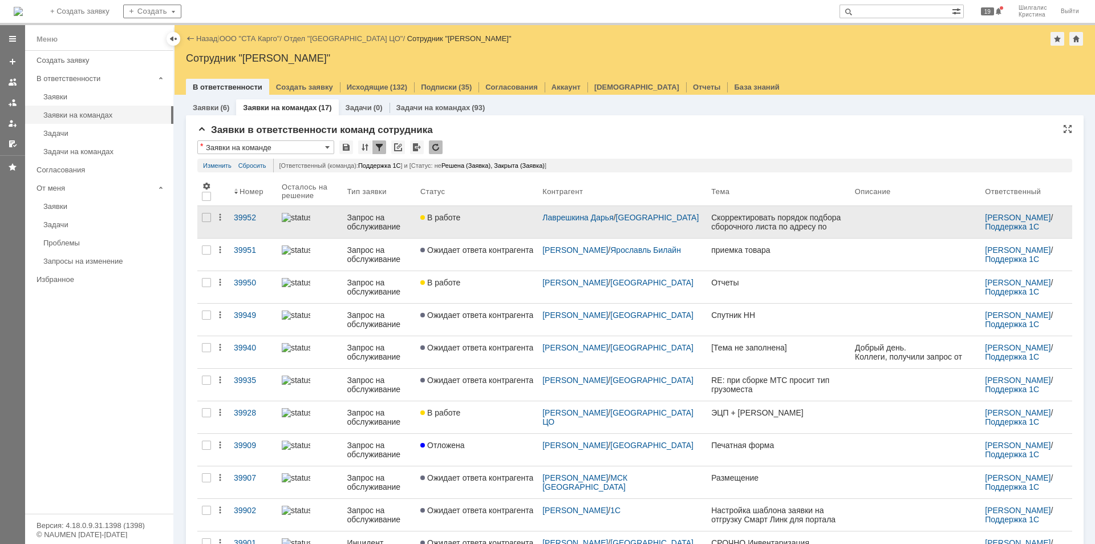
click at [483, 213] on div "В работе" at bounding box center [476, 217] width 113 height 9
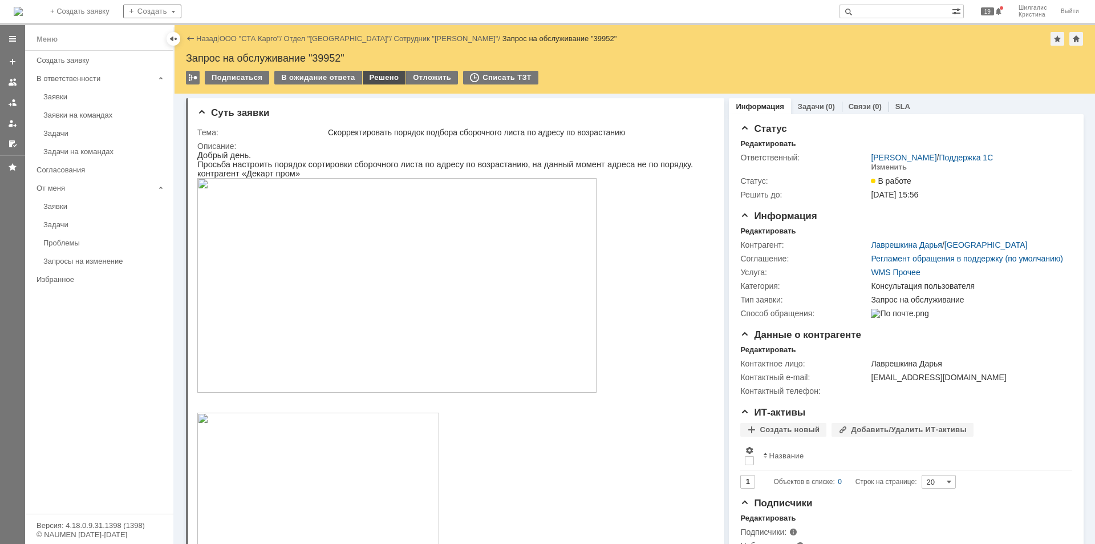
click at [383, 79] on div "Решено" at bounding box center [384, 78] width 43 height 14
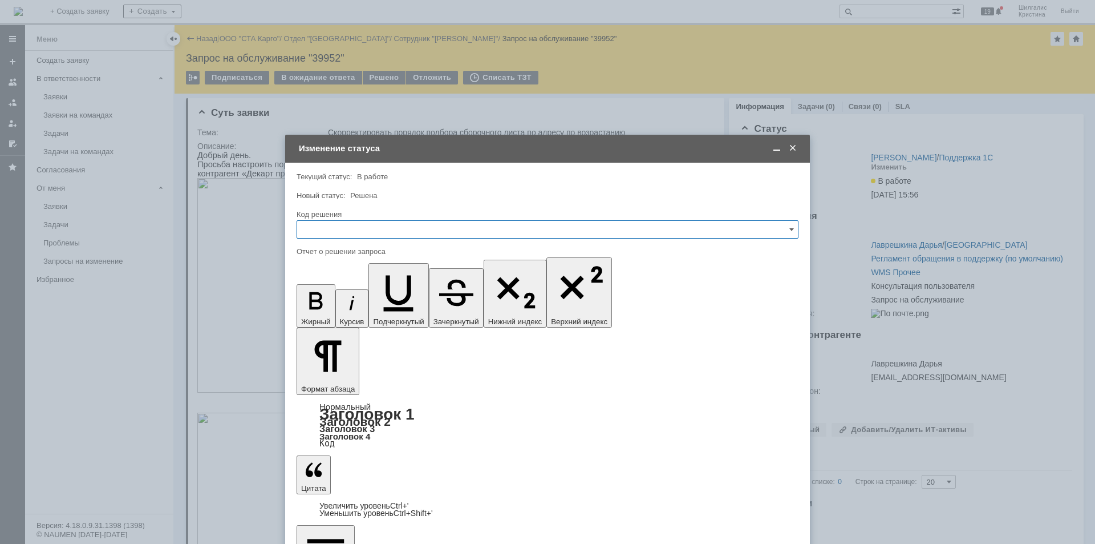
click at [353, 230] on input "text" at bounding box center [548, 229] width 502 height 18
click at [348, 372] on div "Повторный" at bounding box center [547, 363] width 501 height 18
click at [355, 228] on input "Повторный" at bounding box center [548, 229] width 502 height 18
click at [335, 383] on span "Решено" at bounding box center [547, 382] width 487 height 9
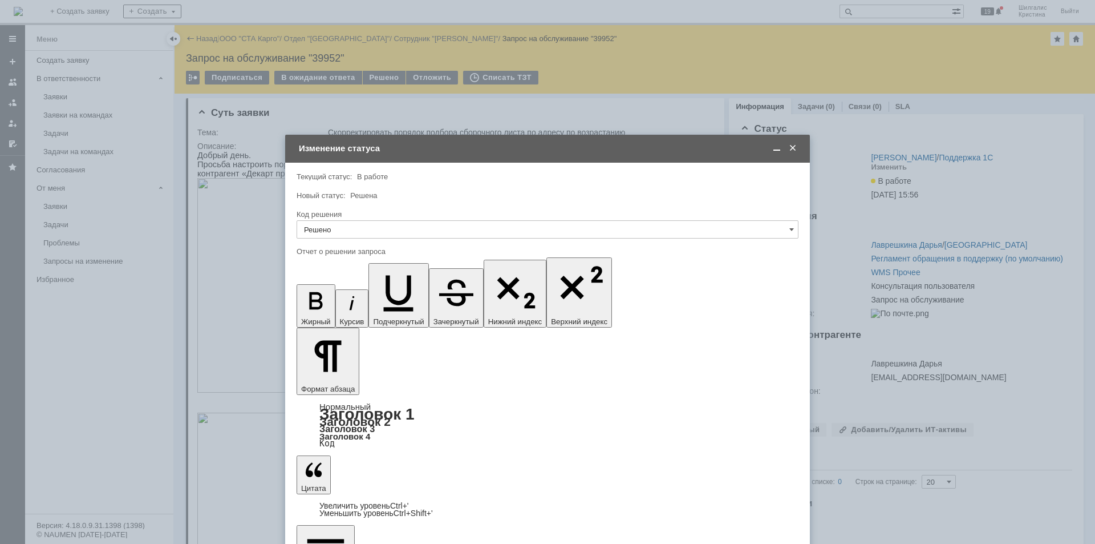
type input "Решено"
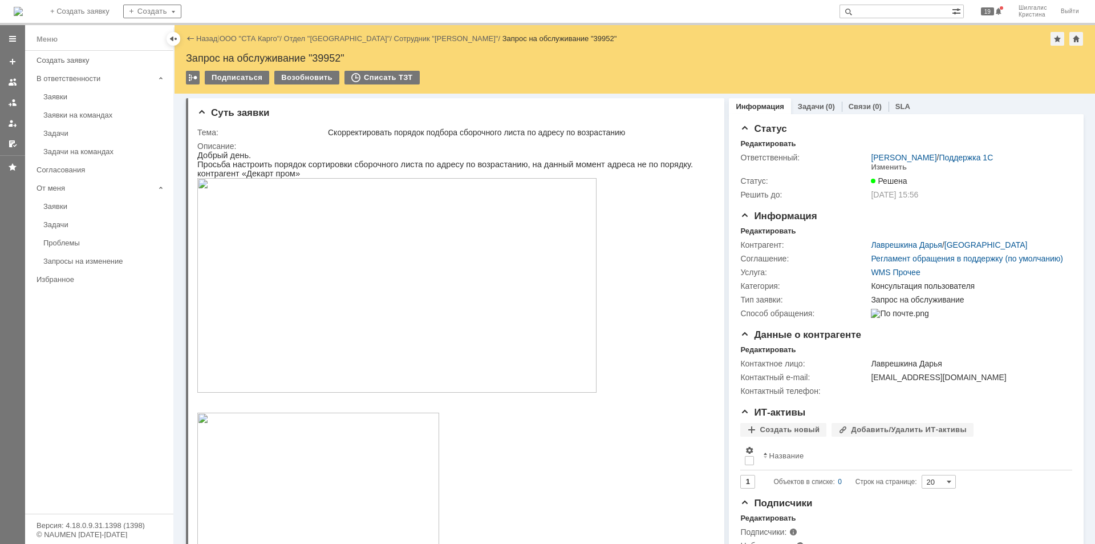
click at [262, 39] on link "ООО "СТА Карго"" at bounding box center [250, 38] width 60 height 9
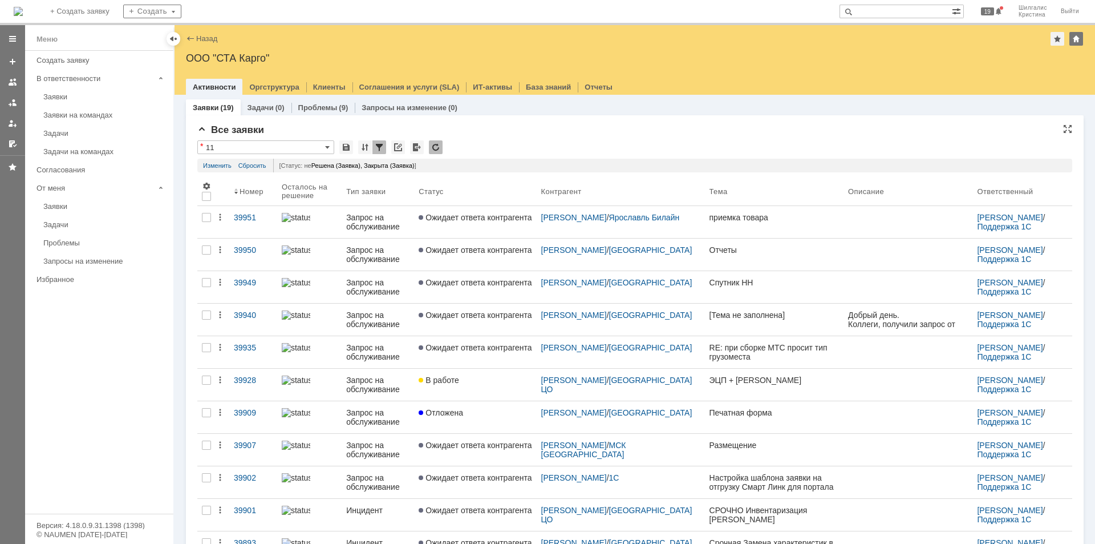
click at [512, 142] on div "* 11" at bounding box center [634, 147] width 875 height 15
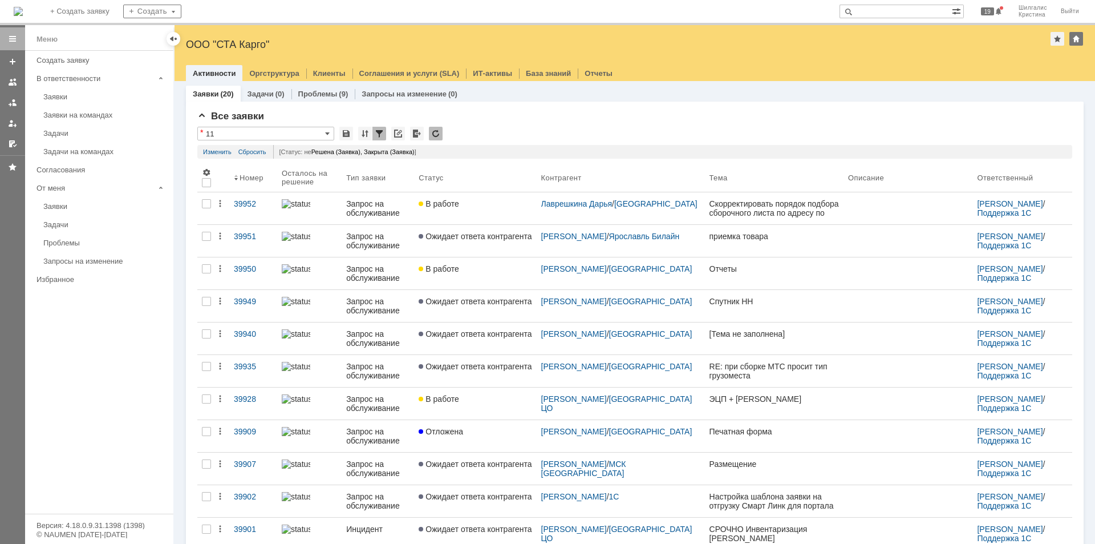
click at [890, 14] on input "text" at bounding box center [896, 12] width 112 height 14
click at [869, 9] on input "«Декарт пром" at bounding box center [896, 12] width 112 height 14
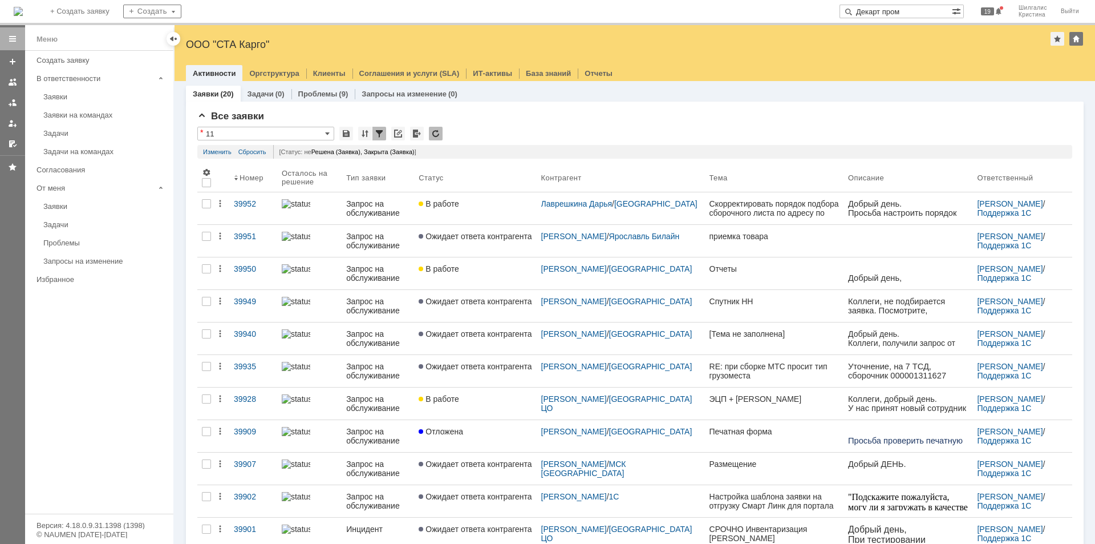
type input "Декарт пром"
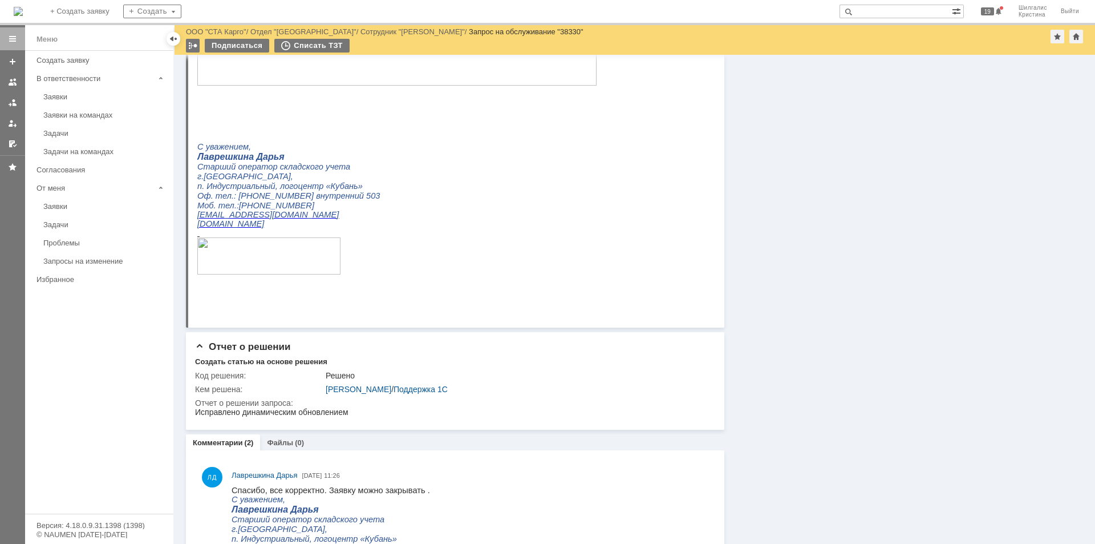
scroll to position [697, 0]
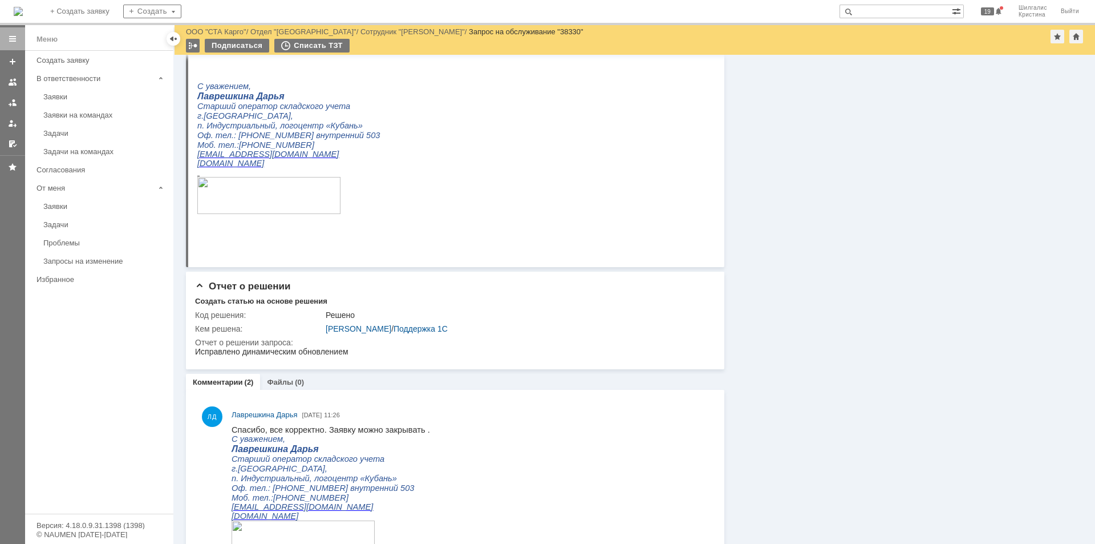
drag, startPoint x: 791, startPoint y: 389, endPoint x: 786, endPoint y: 338, distance: 50.4
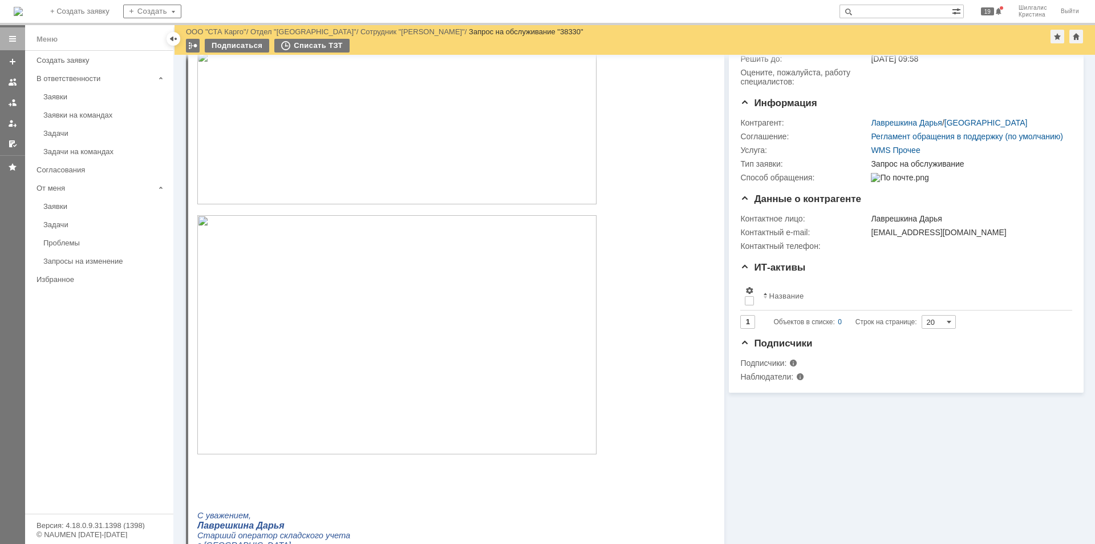
scroll to position [0, 0]
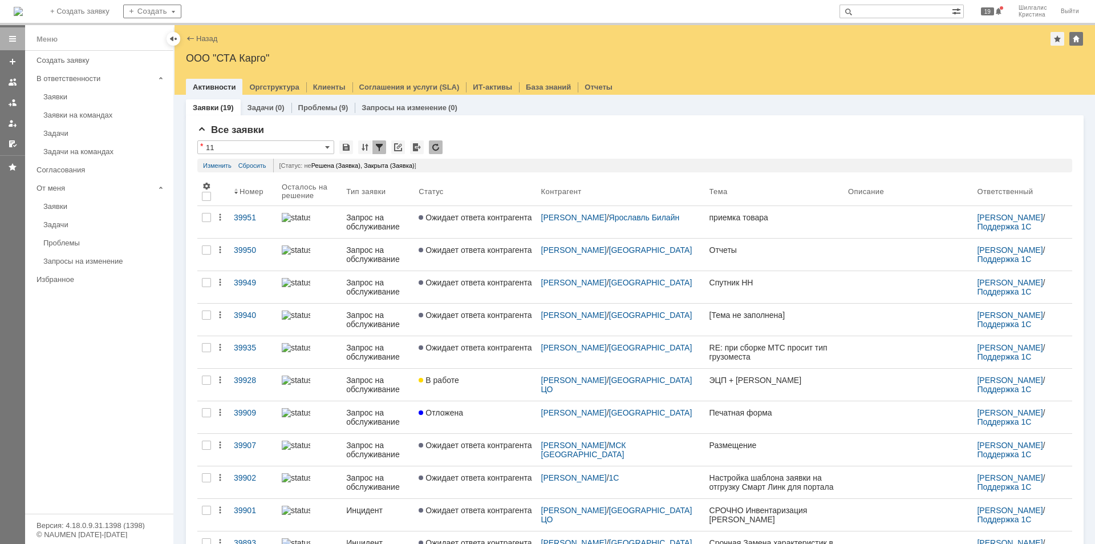
click at [475, 222] on link "Ожидает ответа контрагента" at bounding box center [475, 222] width 122 height 32
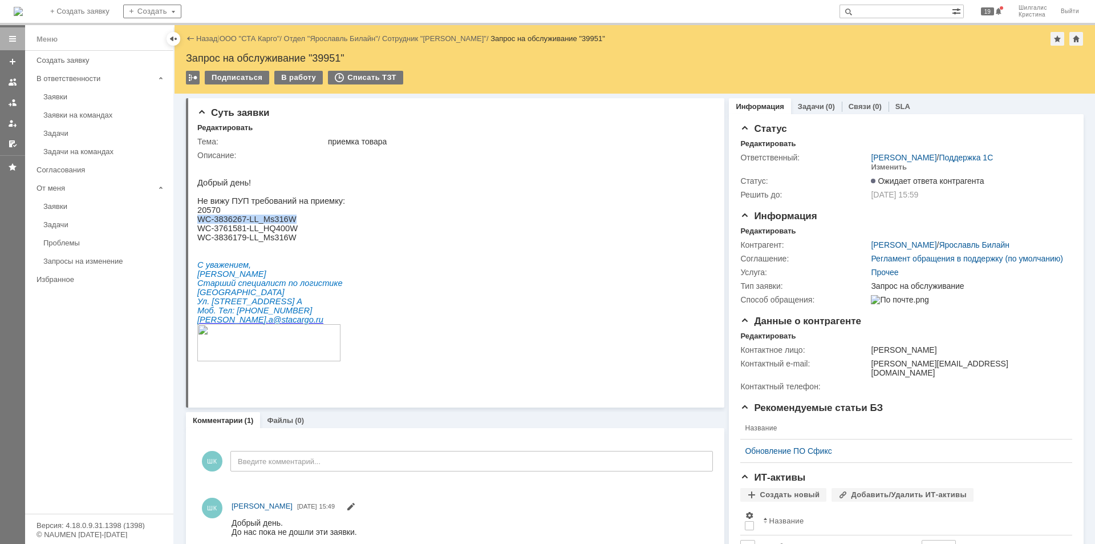
drag, startPoint x: 290, startPoint y: 225, endPoint x: 201, endPoint y: 223, distance: 89.0
click at [201, 223] on p "WC-3836267-LL_Ms316W" at bounding box center [271, 219] width 148 height 9
copy span "WC-3836267-LL_Ms316W"
click at [246, 39] on link "ООО "СТА Карго"" at bounding box center [250, 38] width 60 height 9
